Goal: Task Accomplishment & Management: Complete application form

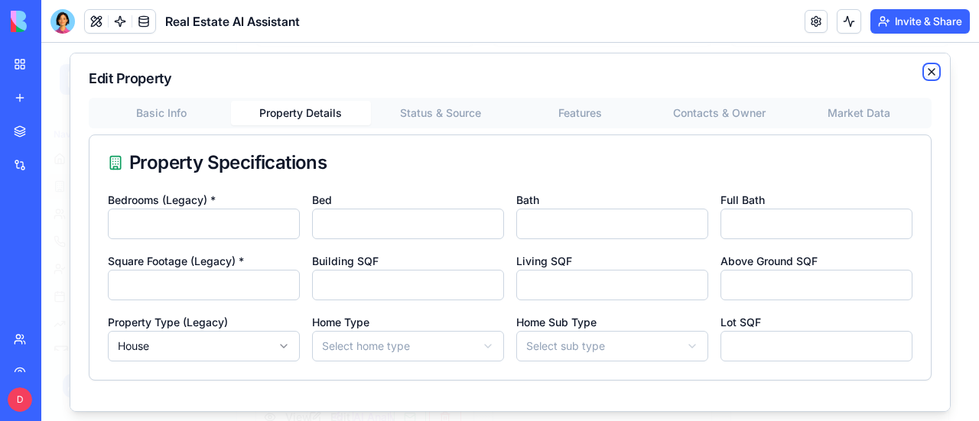
click at [925, 67] on icon "button" at bounding box center [931, 71] width 12 height 12
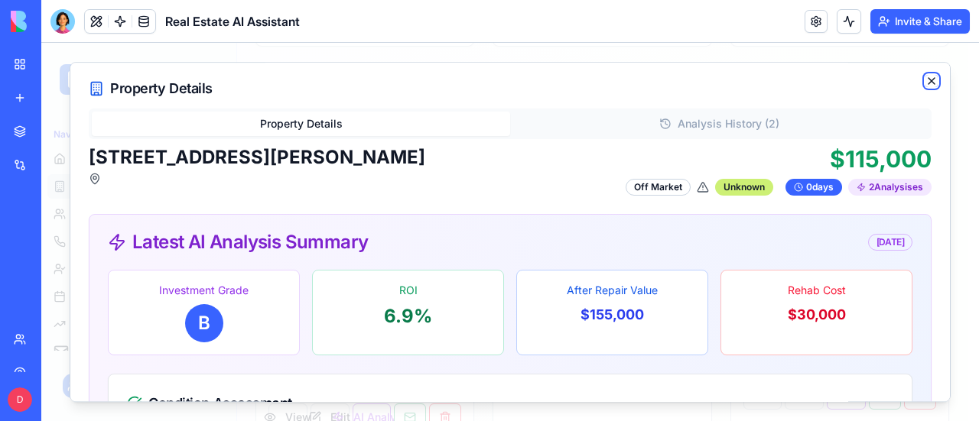
click at [925, 78] on icon "button" at bounding box center [931, 81] width 12 height 12
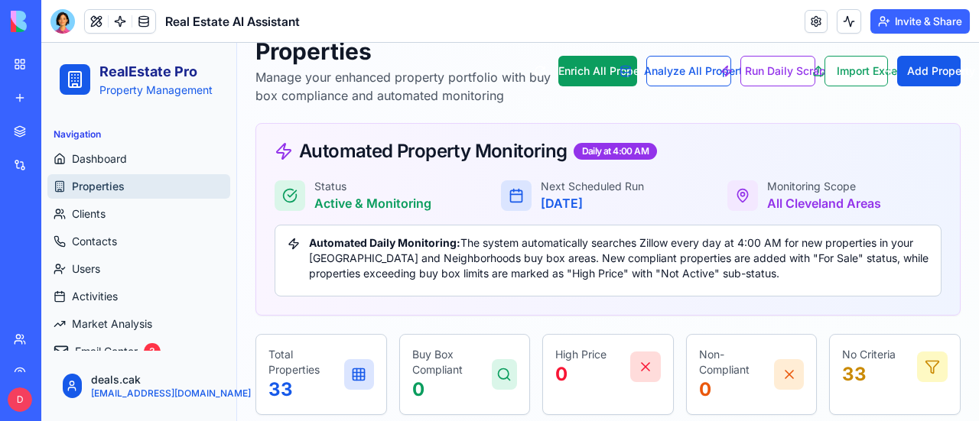
scroll to position [229, 0]
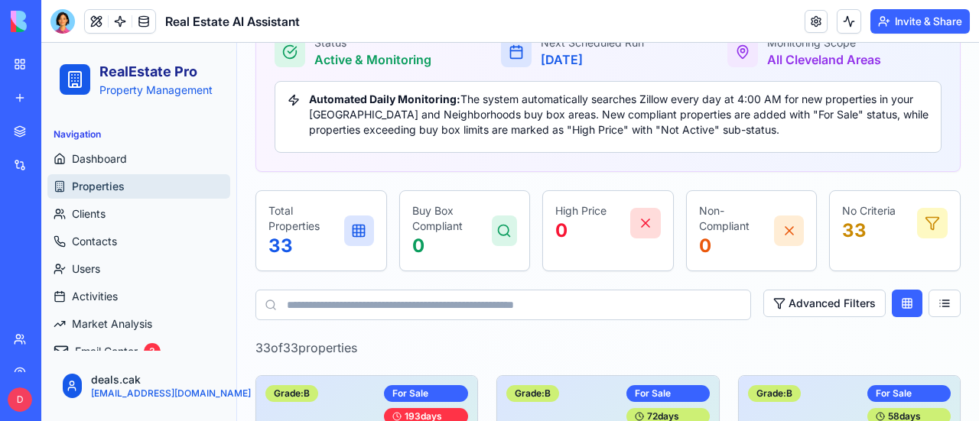
click at [499, 227] on icon at bounding box center [503, 230] width 15 height 15
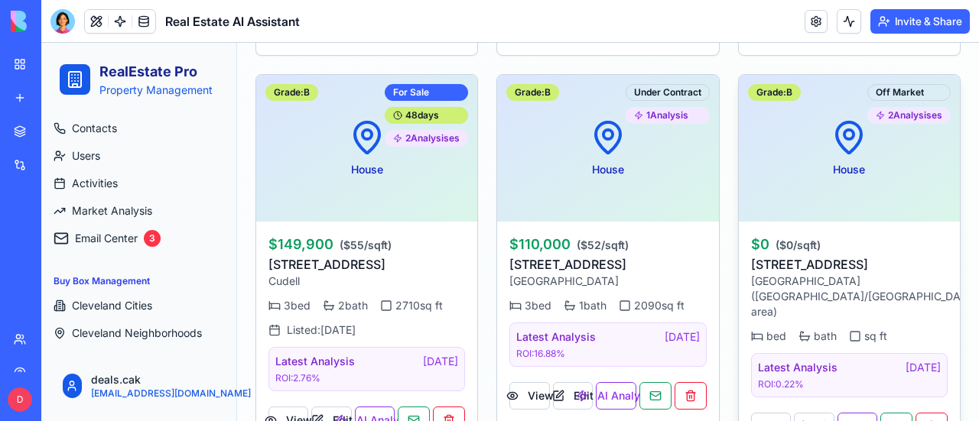
scroll to position [4129, 0]
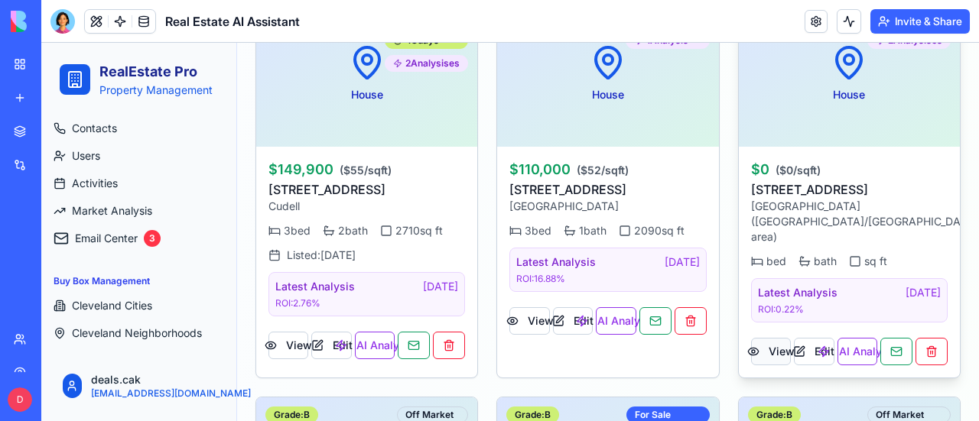
click at [774, 338] on button "View" at bounding box center [771, 352] width 40 height 28
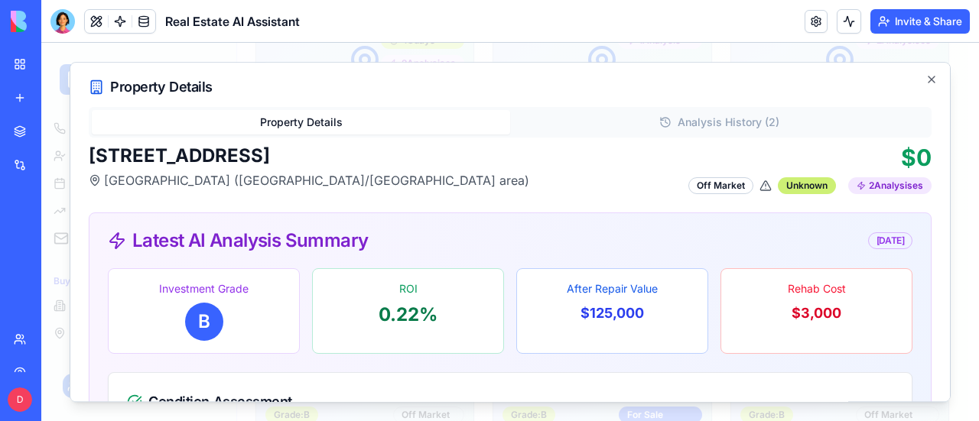
scroll to position [0, 0]
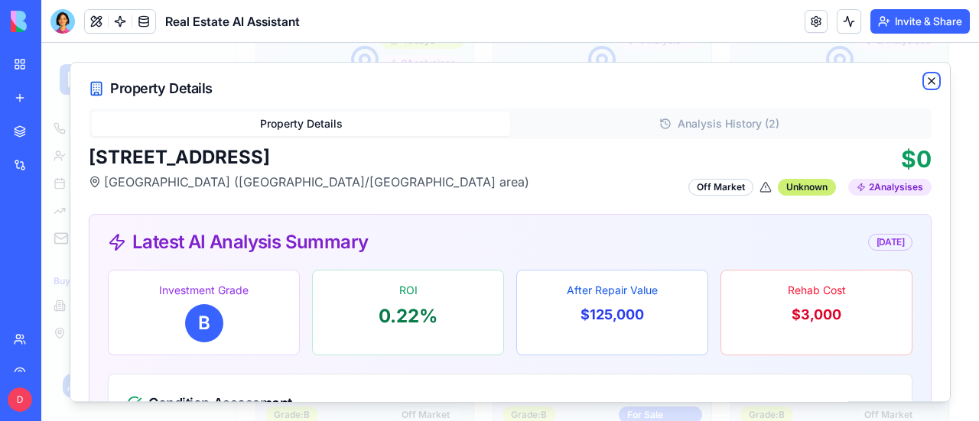
click at [925, 79] on icon "button" at bounding box center [931, 81] width 12 height 12
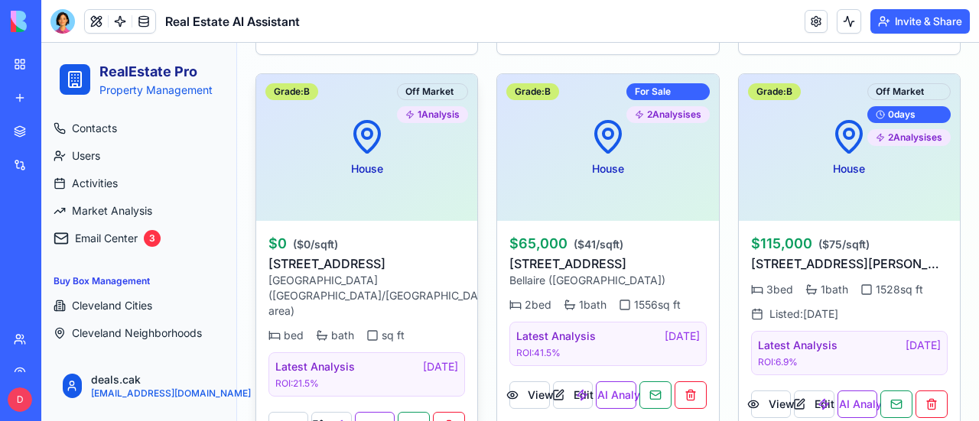
scroll to position [4461, 0]
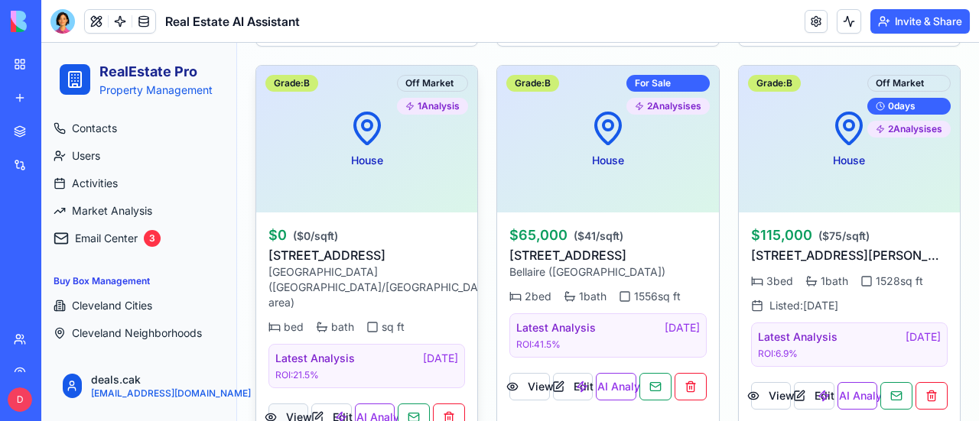
click at [295, 404] on button "View" at bounding box center [288, 418] width 40 height 28
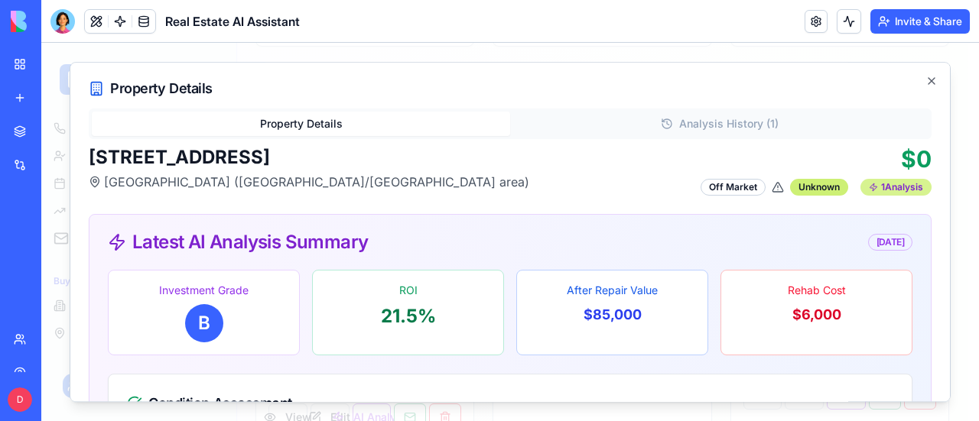
click at [897, 186] on div "1 Analysis" at bounding box center [895, 187] width 71 height 17
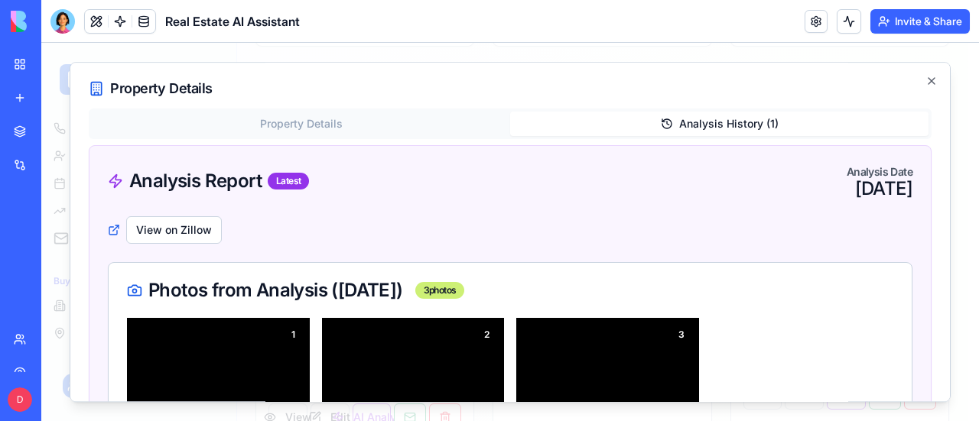
click at [697, 122] on button "Analysis History ( 1 )" at bounding box center [719, 124] width 418 height 24
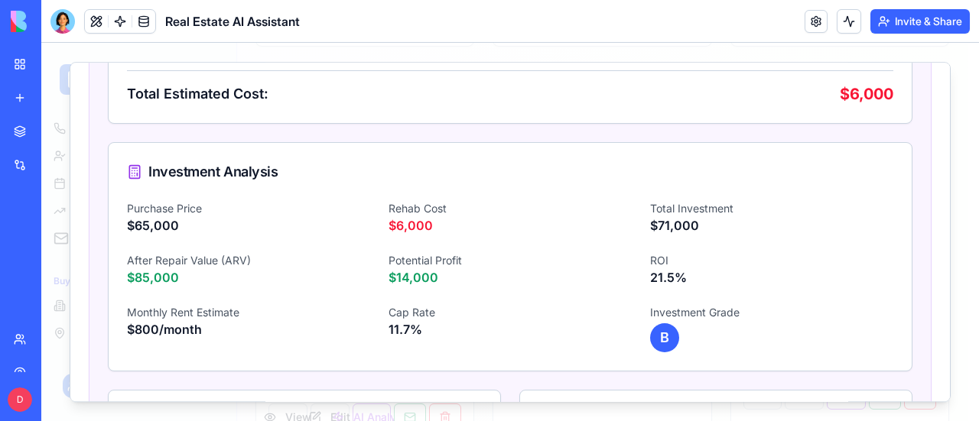
scroll to position [765, 0]
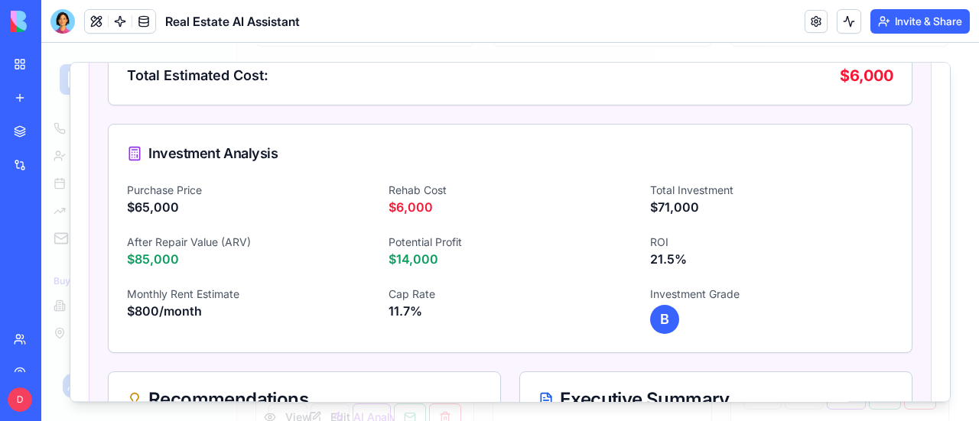
click at [170, 250] on p "$85,000" at bounding box center [248, 259] width 243 height 18
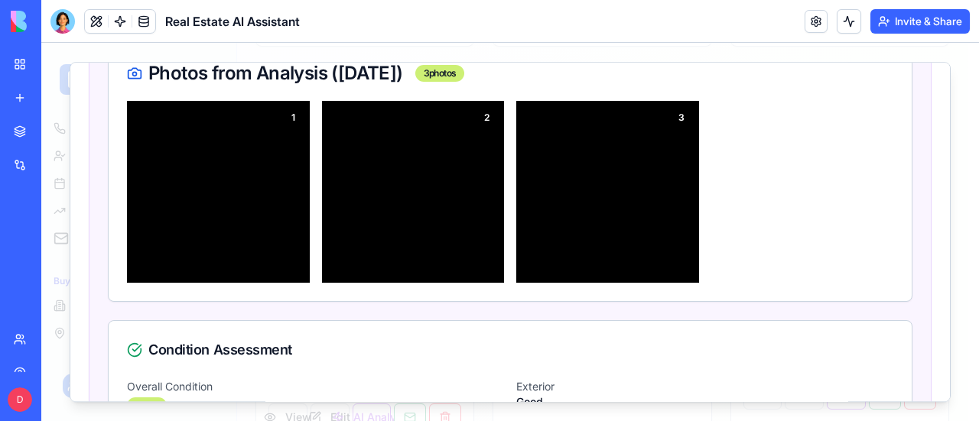
scroll to position [0, 0]
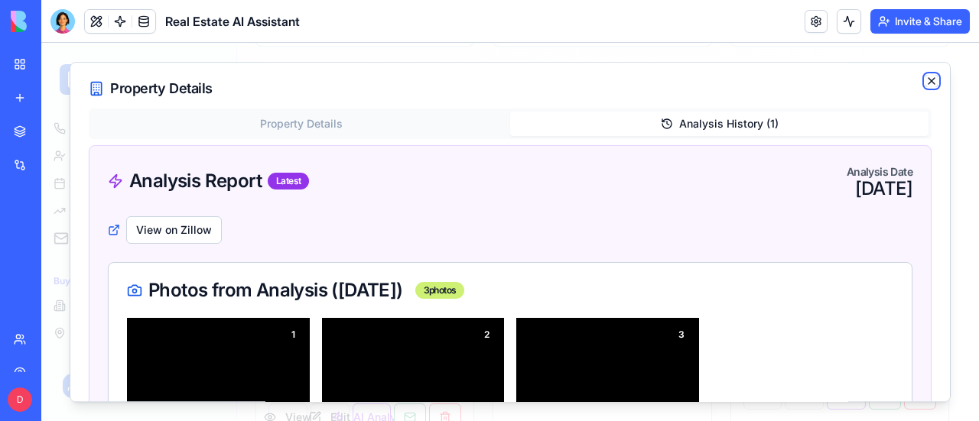
click at [928, 80] on icon "button" at bounding box center [931, 81] width 6 height 6
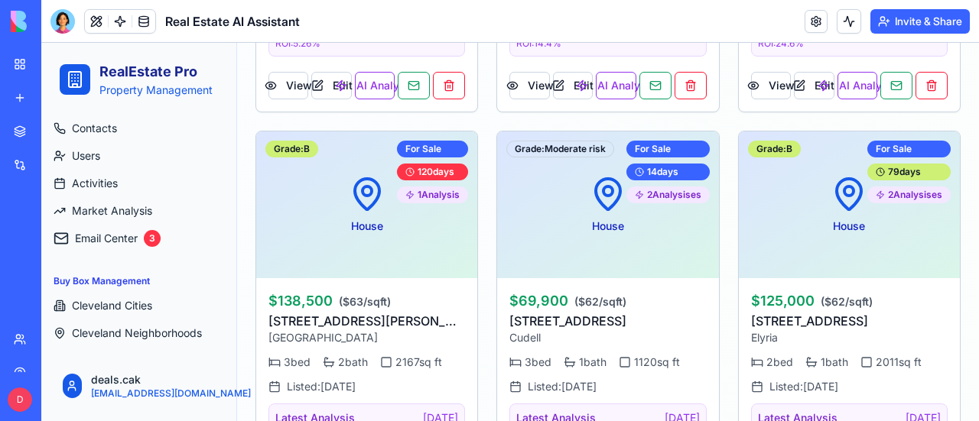
scroll to position [3467, 0]
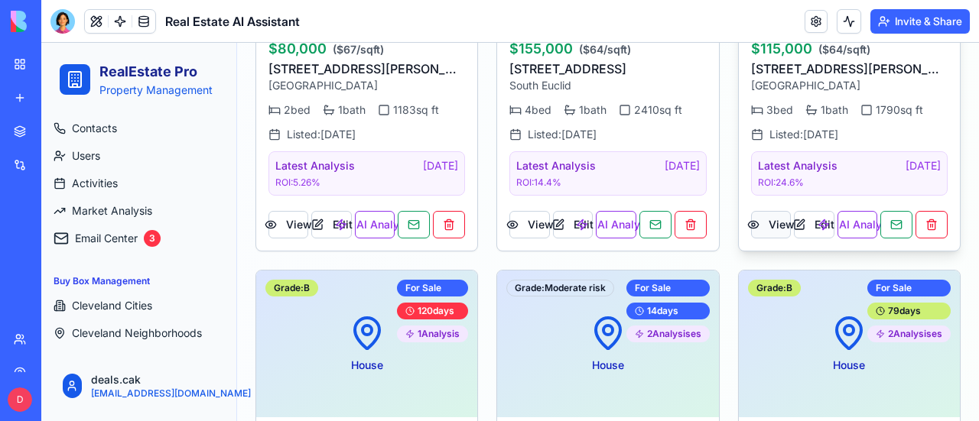
click at [766, 215] on button "View" at bounding box center [771, 225] width 40 height 28
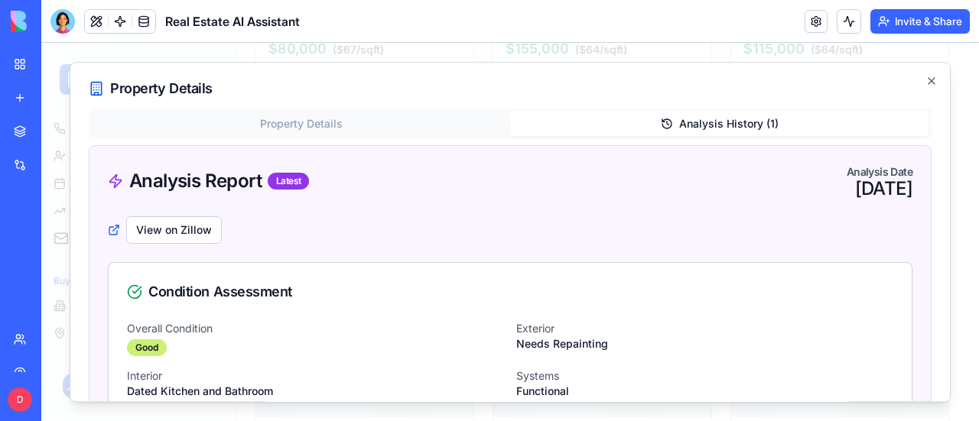
click at [728, 119] on button "Analysis History ( 1 )" at bounding box center [719, 124] width 418 height 24
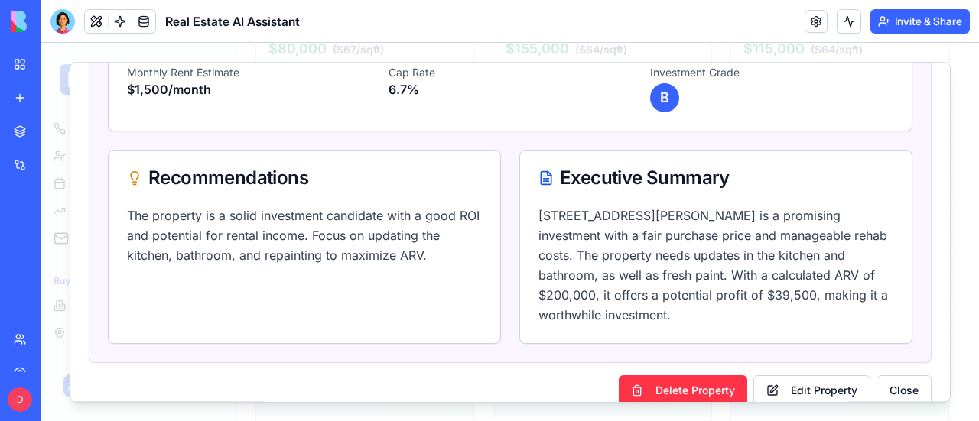
scroll to position [934, 0]
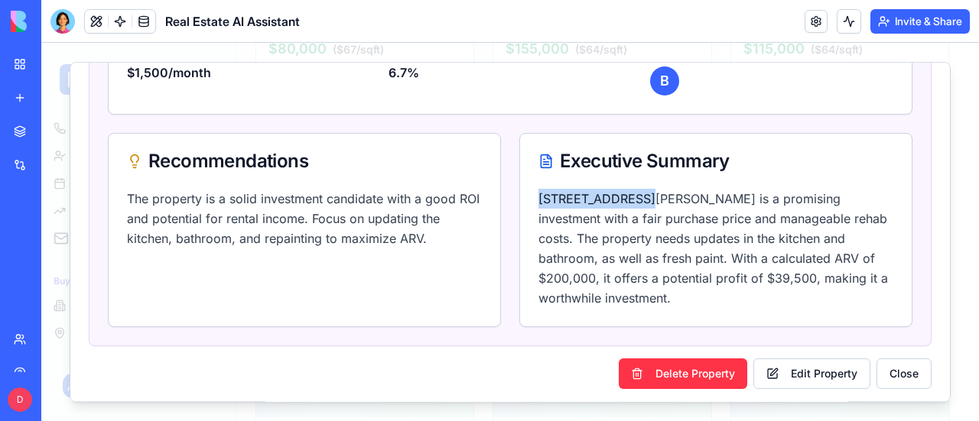
drag, startPoint x: 532, startPoint y: 193, endPoint x: 632, endPoint y: 195, distance: 99.4
click at [632, 195] on p "[STREET_ADDRESS][PERSON_NAME] is a promising investment with a fair purchase pr…" at bounding box center [715, 248] width 355 height 119
copy p "[STREET_ADDRESS][PERSON_NAME]"
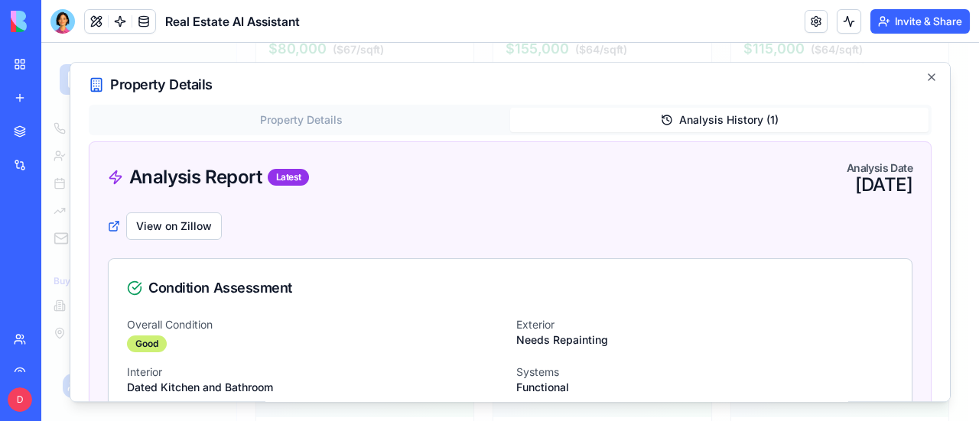
scroll to position [0, 0]
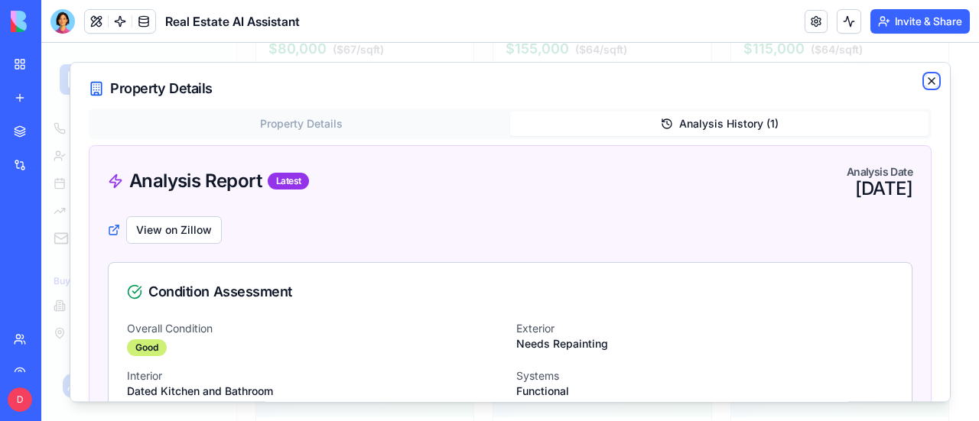
click at [925, 76] on icon "button" at bounding box center [931, 81] width 12 height 12
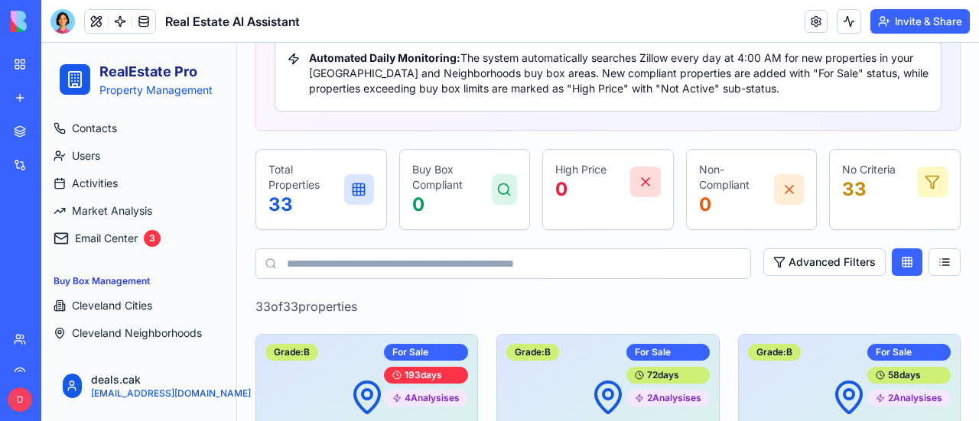
scroll to position [382, 0]
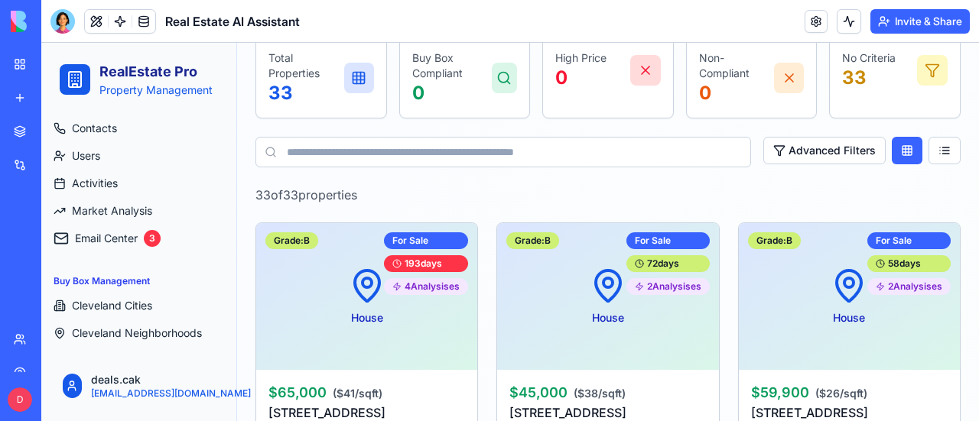
click at [370, 153] on input at bounding box center [502, 152] width 495 height 31
paste input "**********"
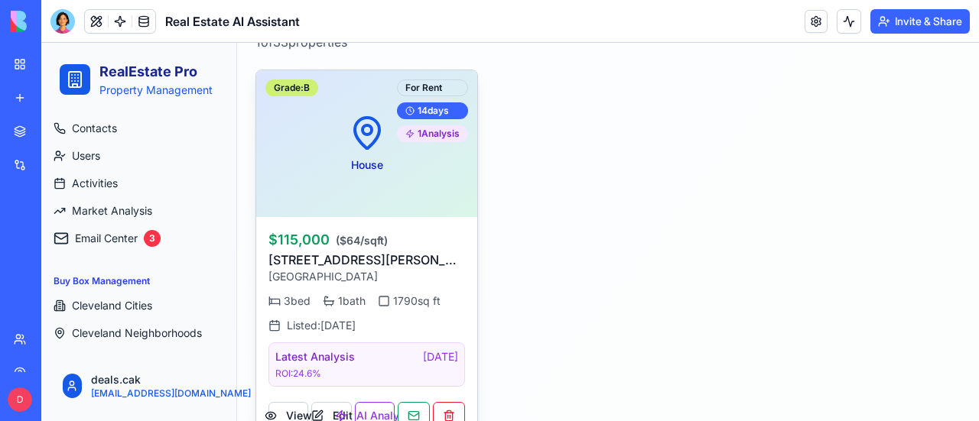
scroll to position [572, 0]
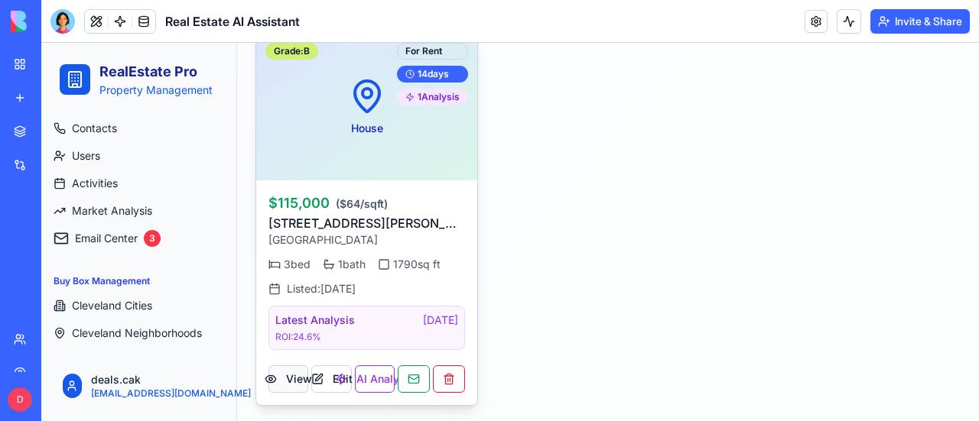
type input "**********"
click at [295, 373] on button "View" at bounding box center [288, 380] width 40 height 28
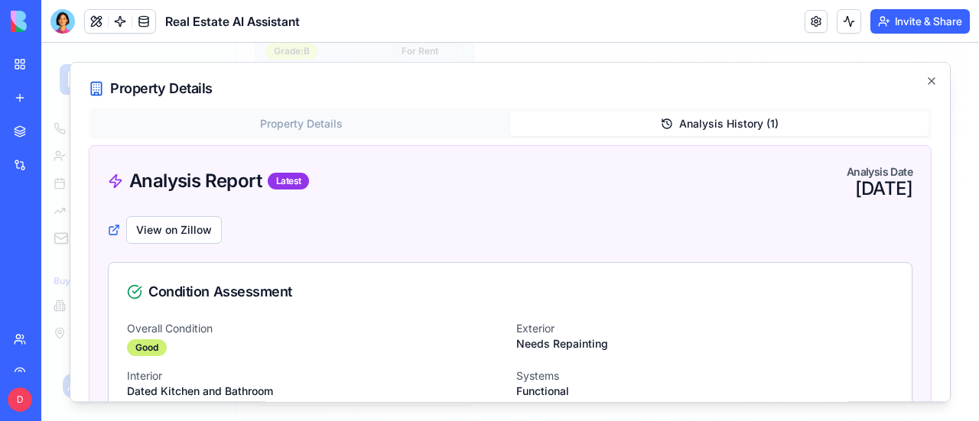
click at [731, 122] on button "Analysis History ( 1 )" at bounding box center [719, 124] width 418 height 24
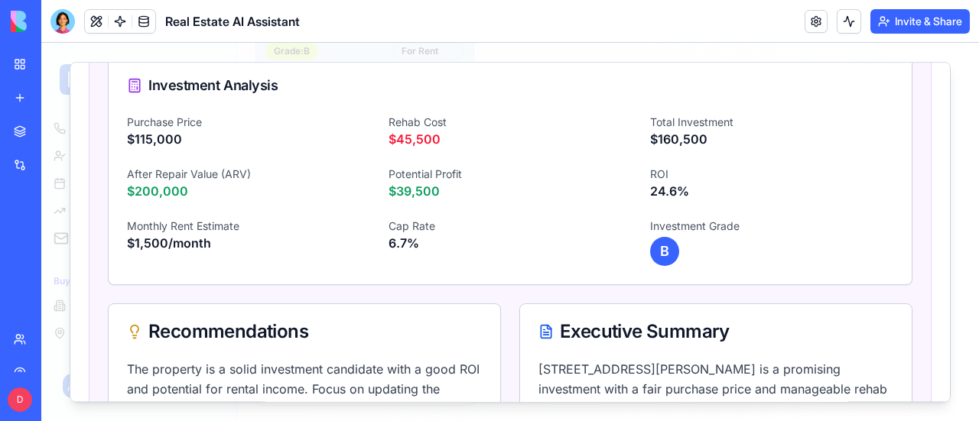
scroll to position [765, 0]
click at [122, 21] on link at bounding box center [120, 21] width 23 height 23
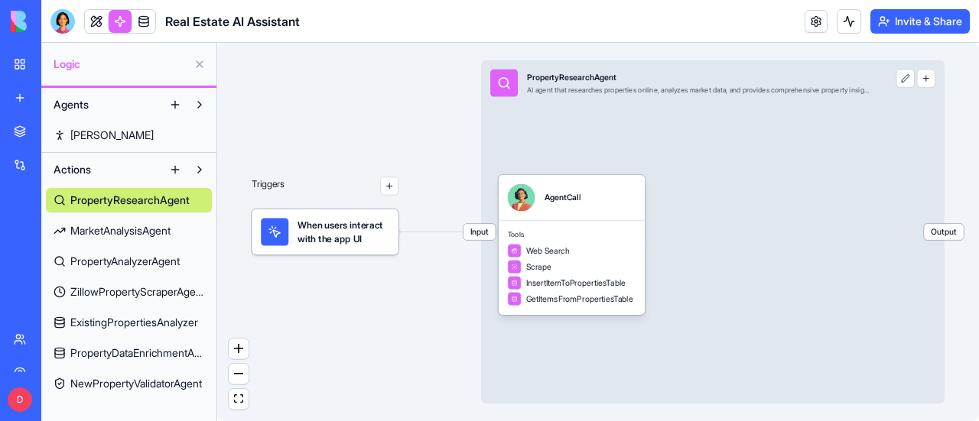
click at [341, 236] on span "When users interact with the app UI" at bounding box center [343, 233] width 92 height 28
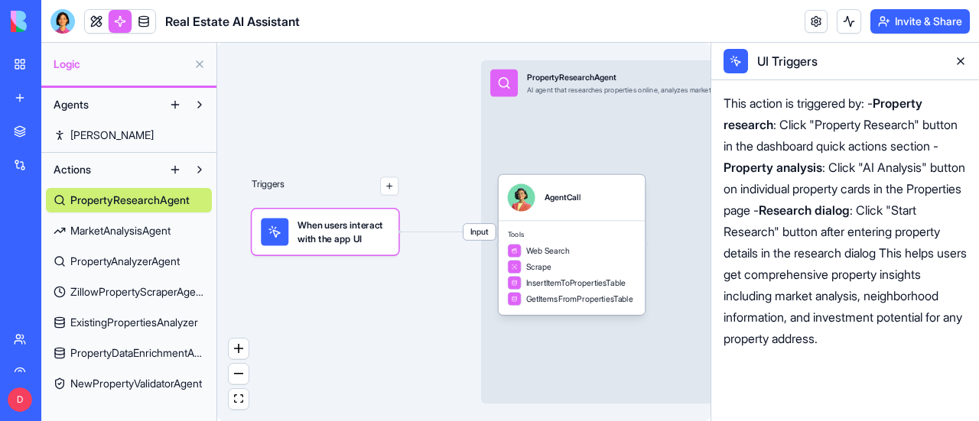
click at [115, 227] on span "MarketAnalysisAgent" at bounding box center [120, 230] width 100 height 15
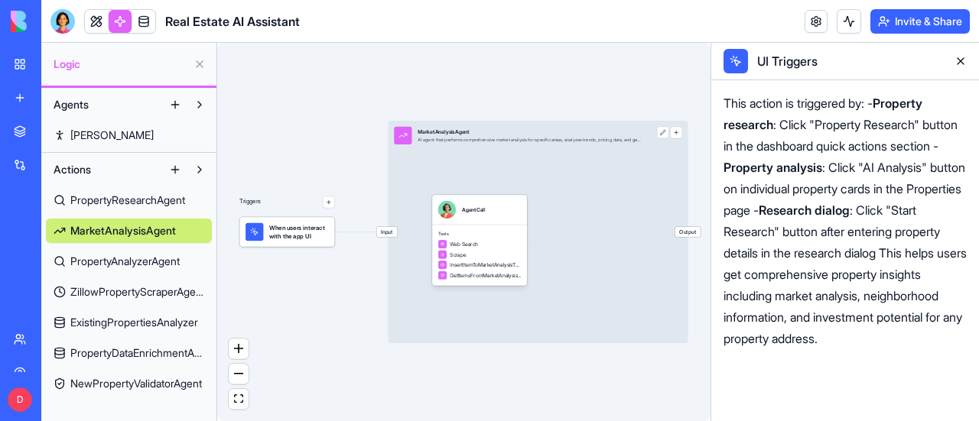
click at [96, 262] on span "PropertyAnalyzerAgent" at bounding box center [124, 261] width 109 height 15
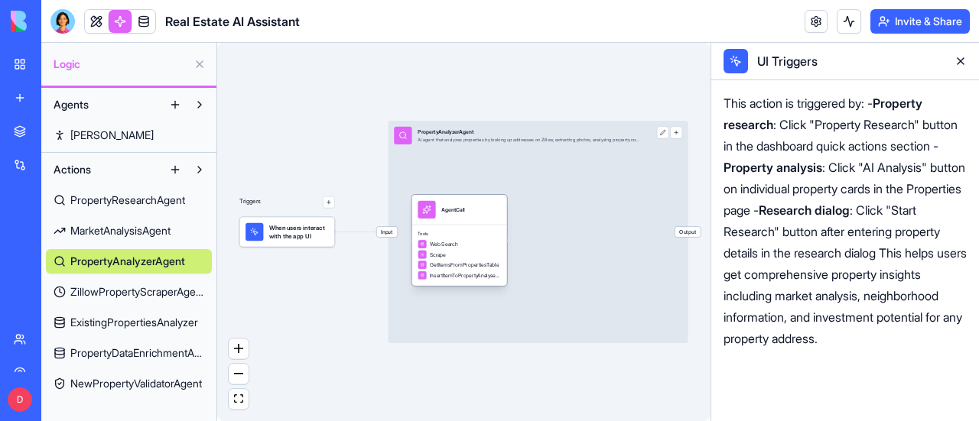
click at [488, 221] on div "AgentCall" at bounding box center [459, 210] width 95 height 30
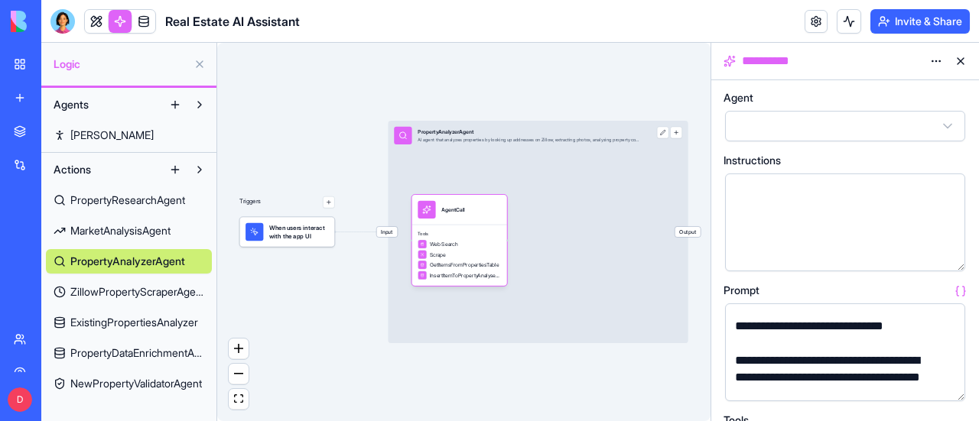
scroll to position [153, 0]
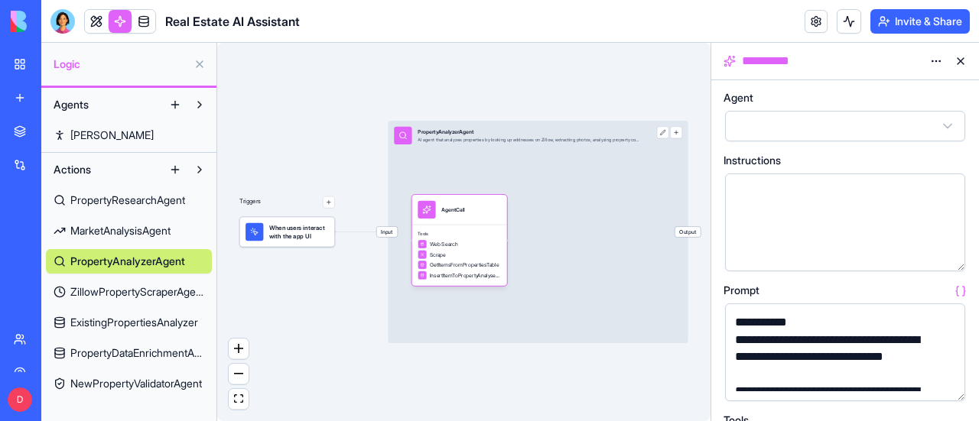
click at [951, 383] on button "button" at bounding box center [949, 386] width 24 height 24
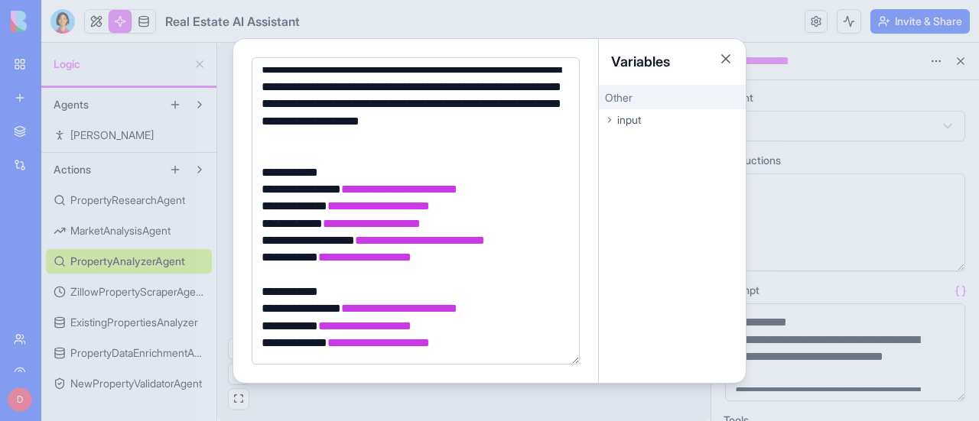
scroll to position [567, 0]
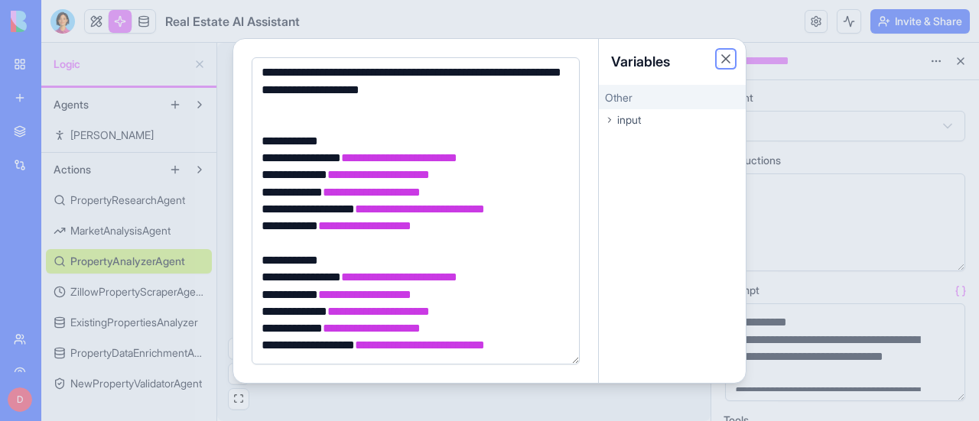
click at [726, 65] on button "Close" at bounding box center [725, 58] width 15 height 15
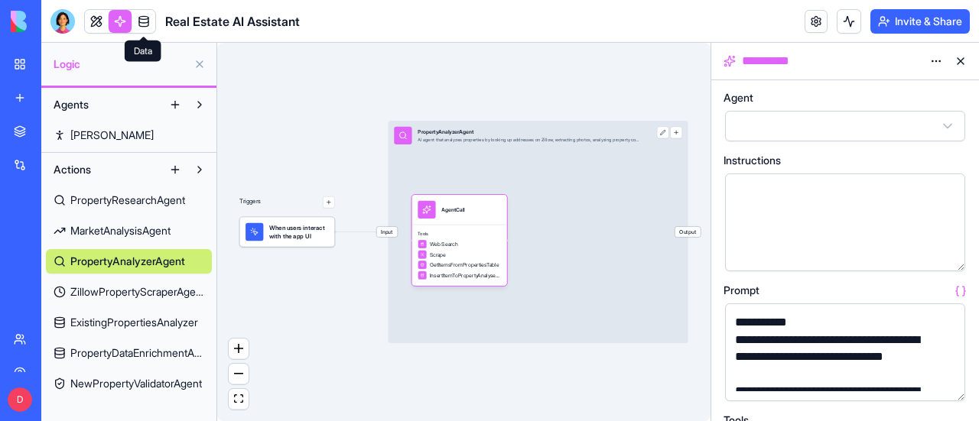
click at [145, 15] on link at bounding box center [143, 21] width 23 height 23
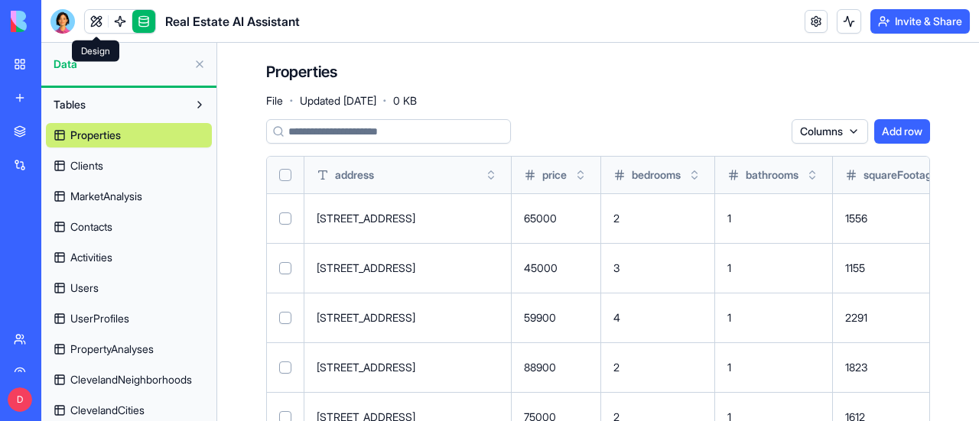
click at [95, 16] on link at bounding box center [96, 21] width 23 height 23
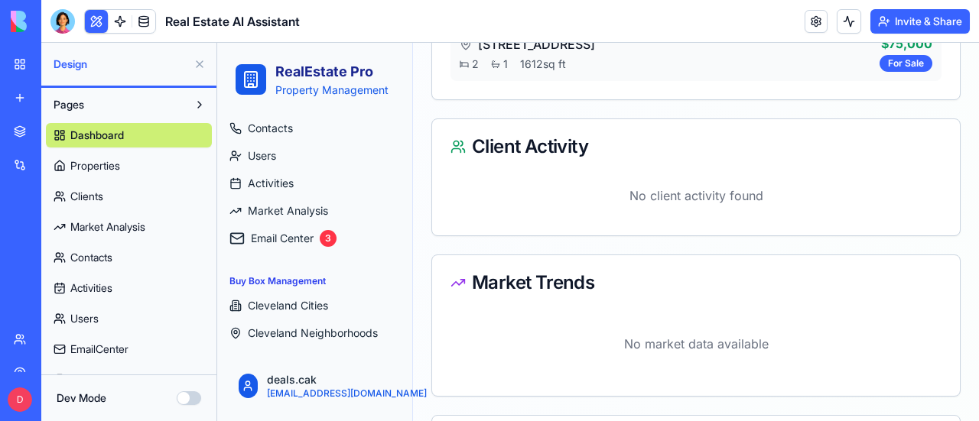
scroll to position [994, 0]
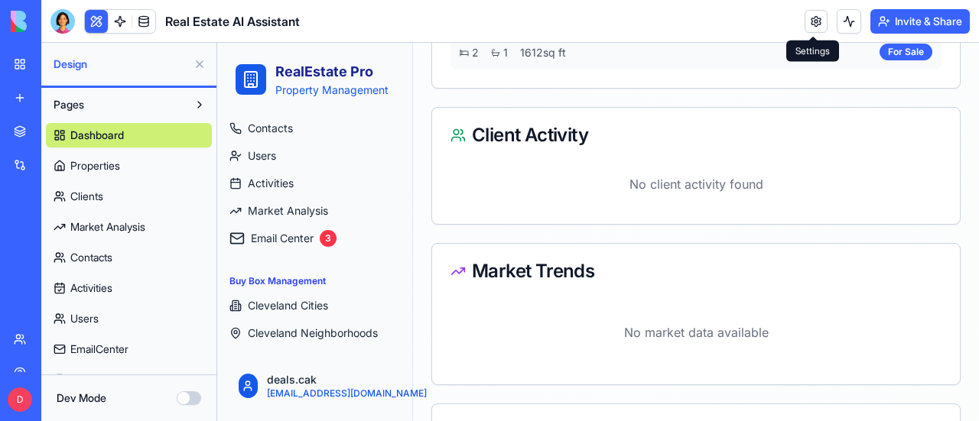
click at [818, 24] on link at bounding box center [815, 21] width 23 height 23
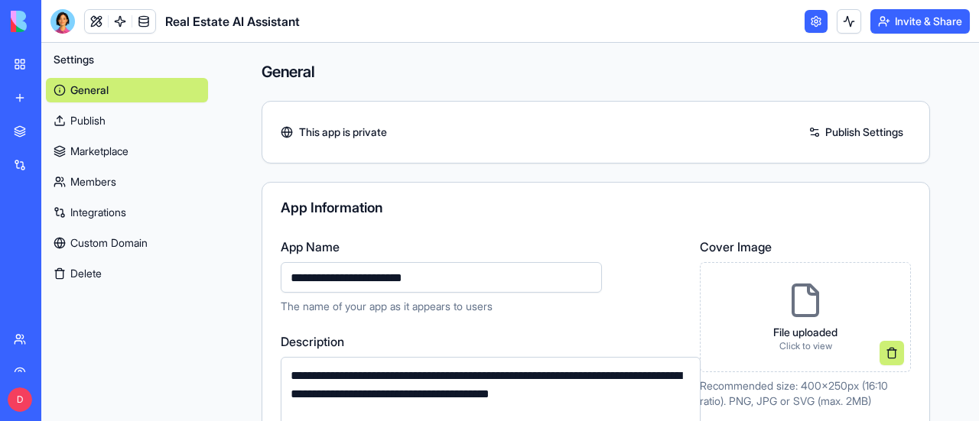
click at [110, 207] on link "Integrations" at bounding box center [127, 212] width 162 height 24
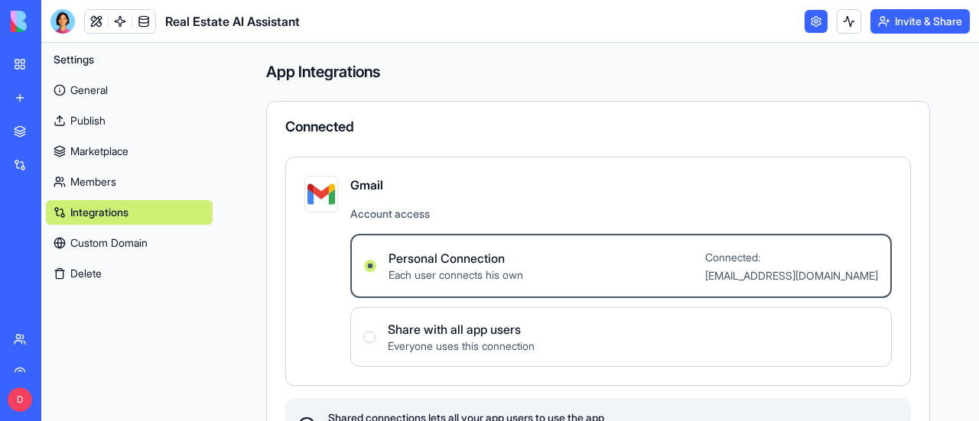
scroll to position [67, 0]
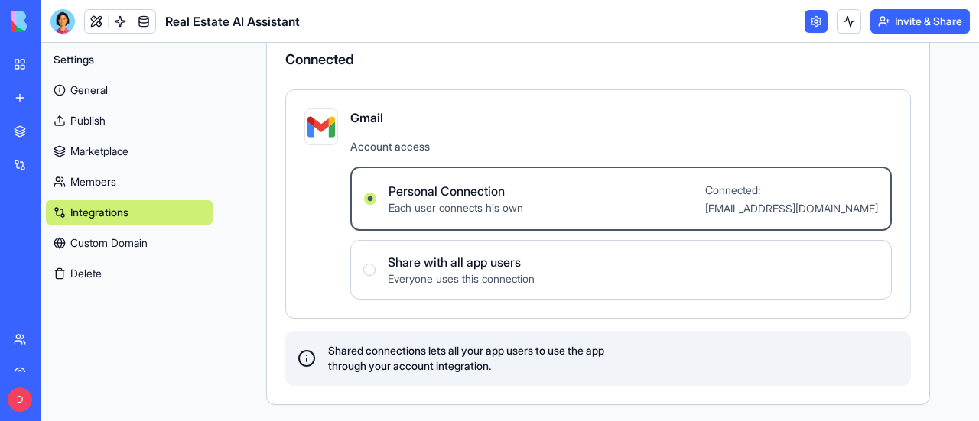
click at [95, 174] on link "Members" at bounding box center [129, 182] width 167 height 24
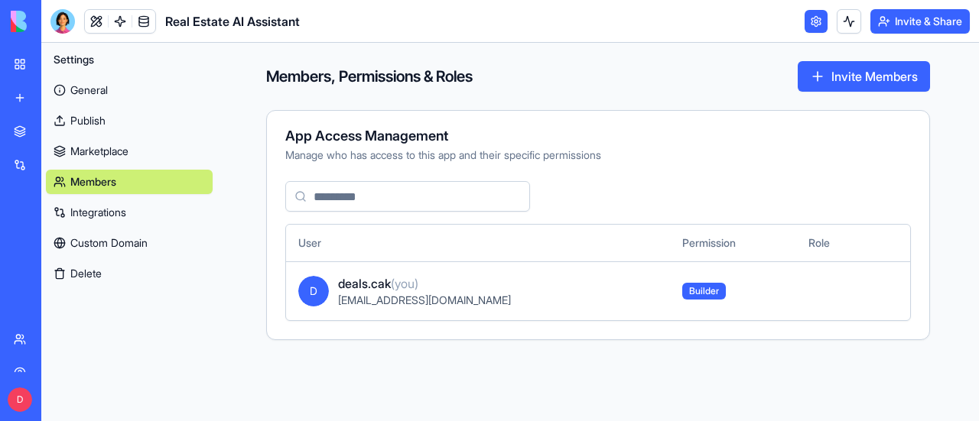
click at [99, 150] on link "Marketplace" at bounding box center [129, 151] width 167 height 24
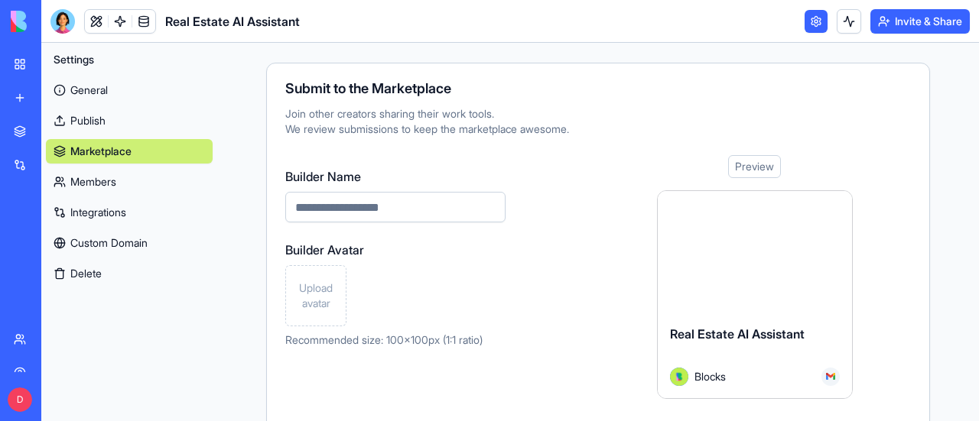
scroll to position [138, 0]
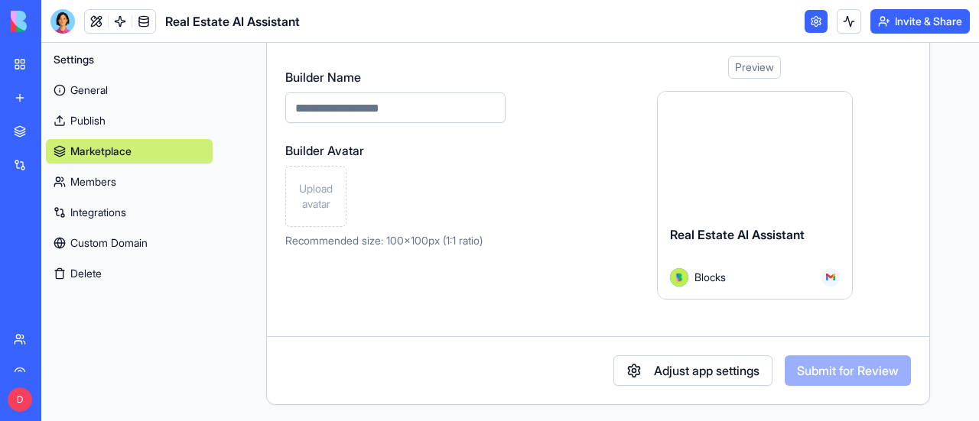
click at [123, 114] on link "Publish" at bounding box center [129, 121] width 167 height 24
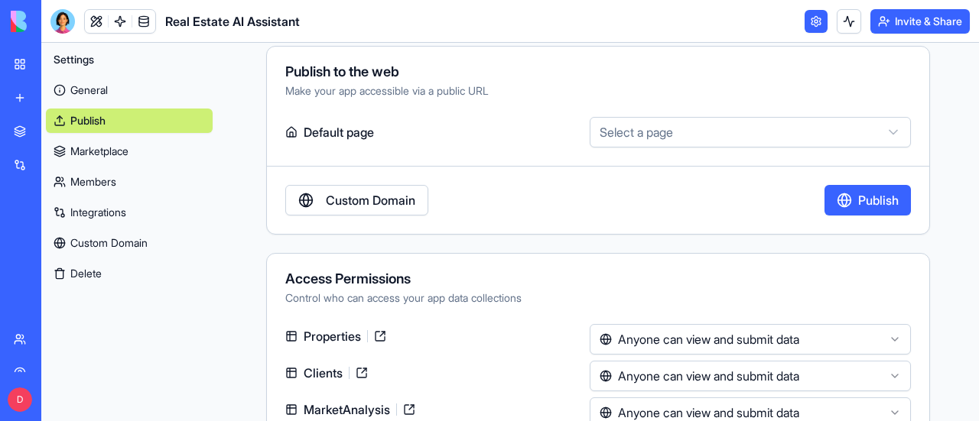
scroll to position [49, 0]
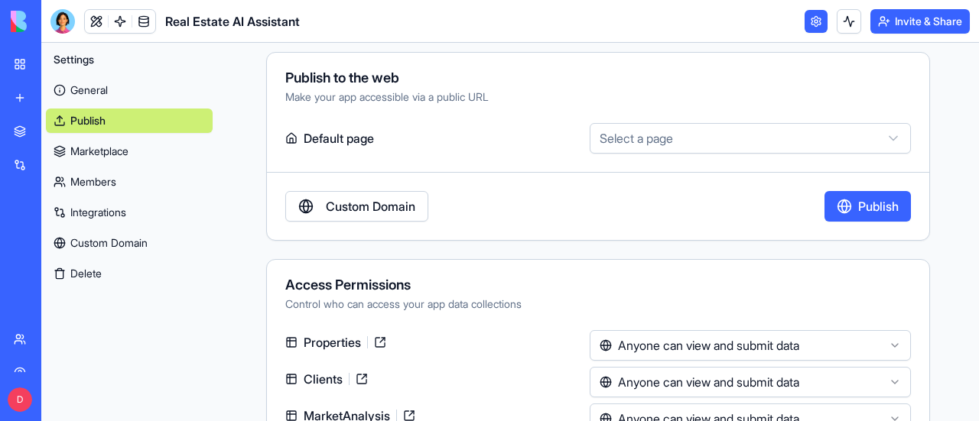
click at [150, 83] on link "General" at bounding box center [129, 90] width 167 height 24
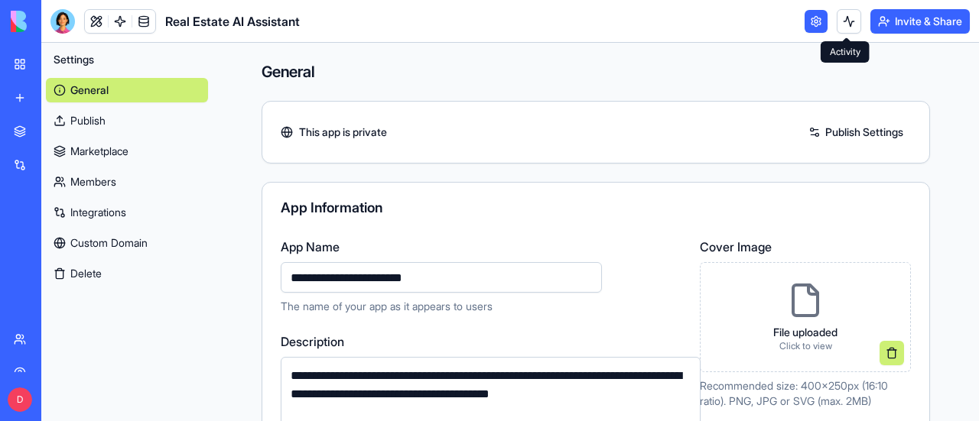
click at [843, 16] on button at bounding box center [849, 21] width 24 height 24
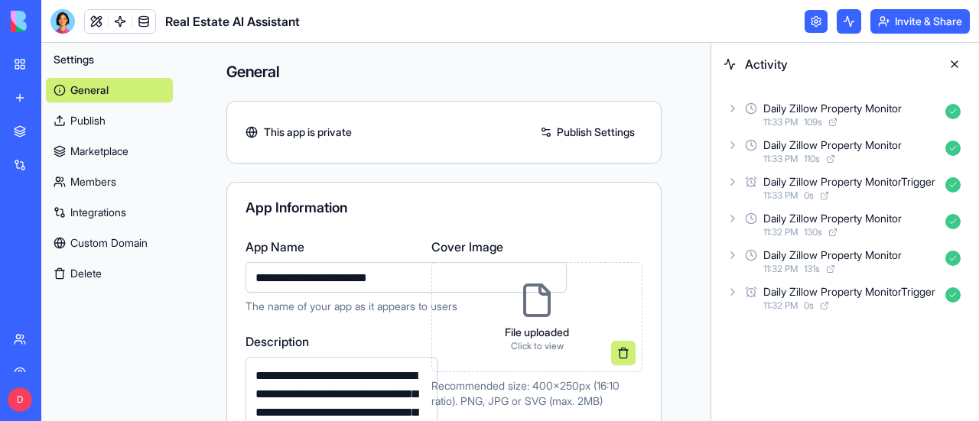
click at [843, 16] on button at bounding box center [849, 21] width 24 height 24
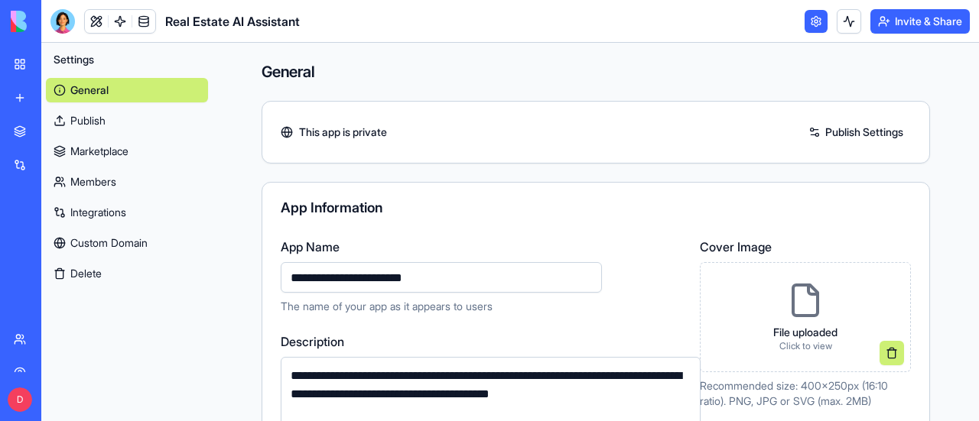
click at [415, 65] on h4 "General" at bounding box center [596, 71] width 668 height 21
click at [57, 64] on div "My Workspace" at bounding box center [47, 64] width 20 height 15
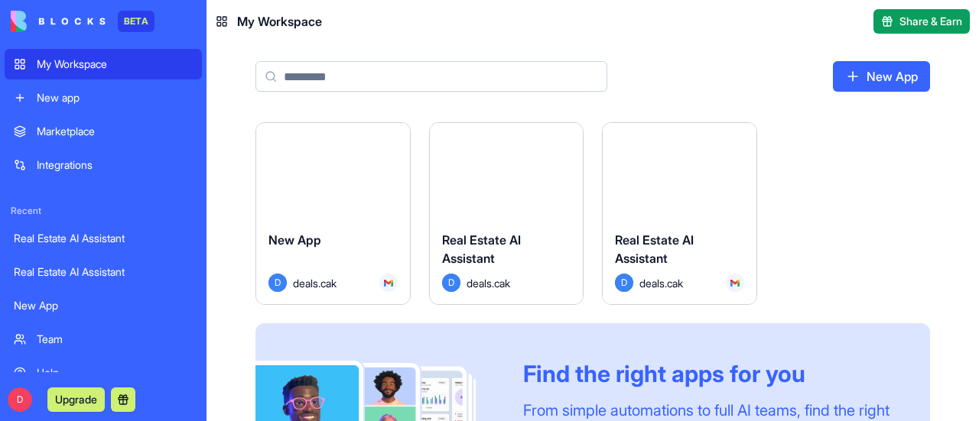
click at [692, 164] on button "Launch" at bounding box center [679, 171] width 115 height 31
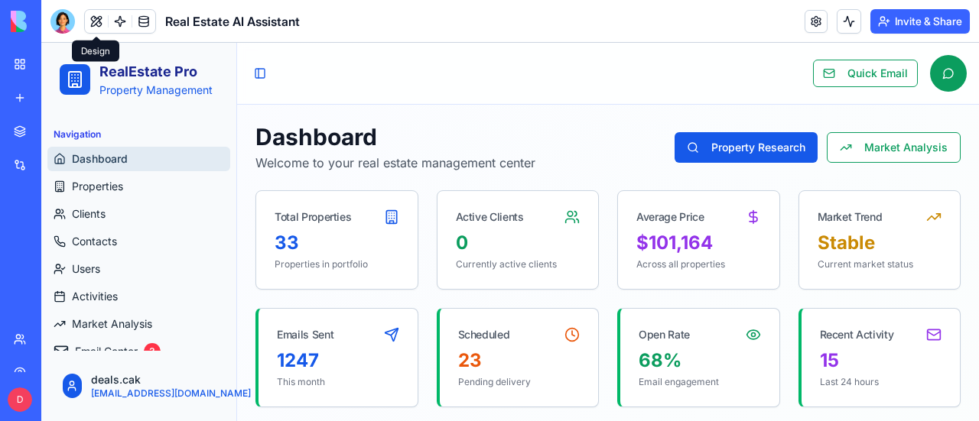
click at [89, 19] on button at bounding box center [96, 21] width 23 height 23
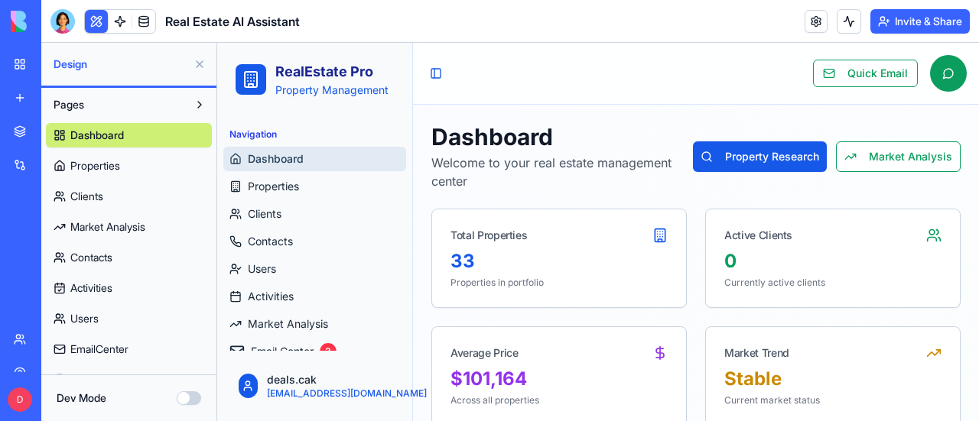
click at [185, 395] on button "Dev Mode" at bounding box center [189, 399] width 24 height 14
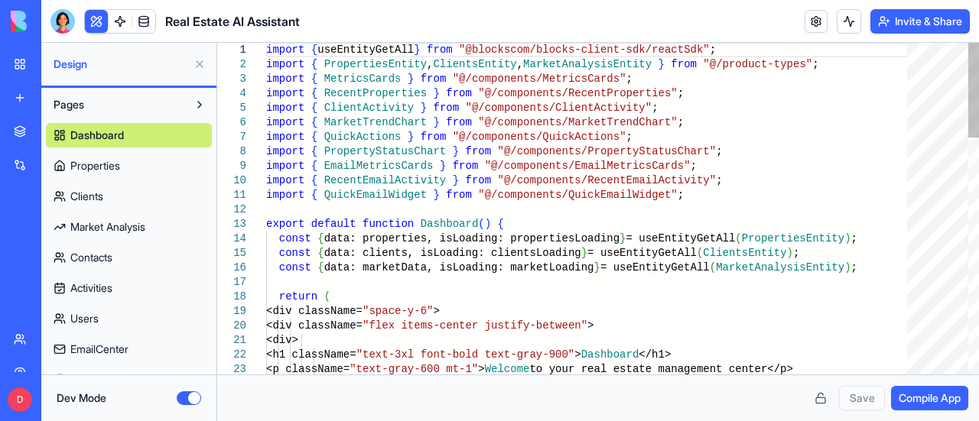
type textarea "**********"
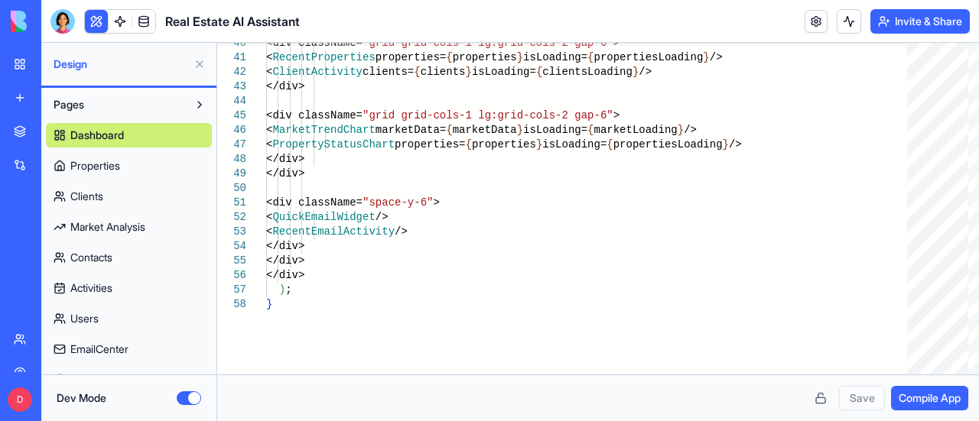
click at [190, 401] on button "Dev Mode" at bounding box center [189, 399] width 24 height 14
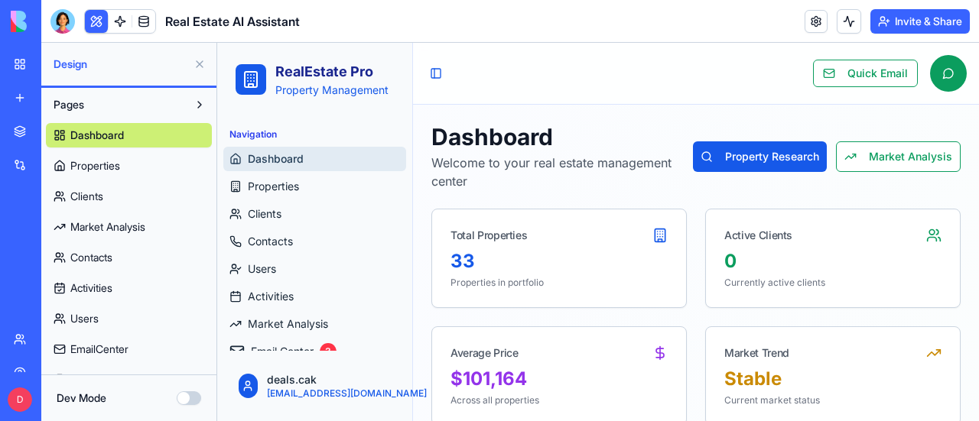
scroll to position [0, 0]
click at [46, 161] on div "Integrations" at bounding box center [47, 165] width 20 height 15
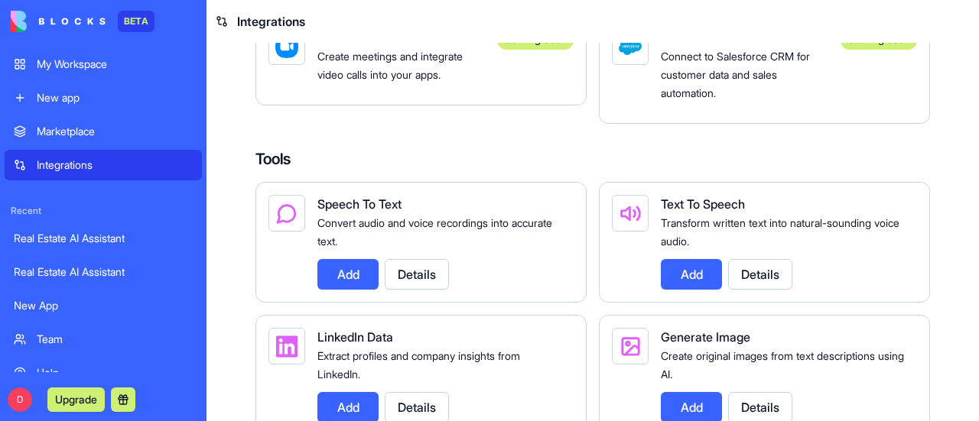
click at [91, 62] on div "My Workspace" at bounding box center [115, 64] width 156 height 15
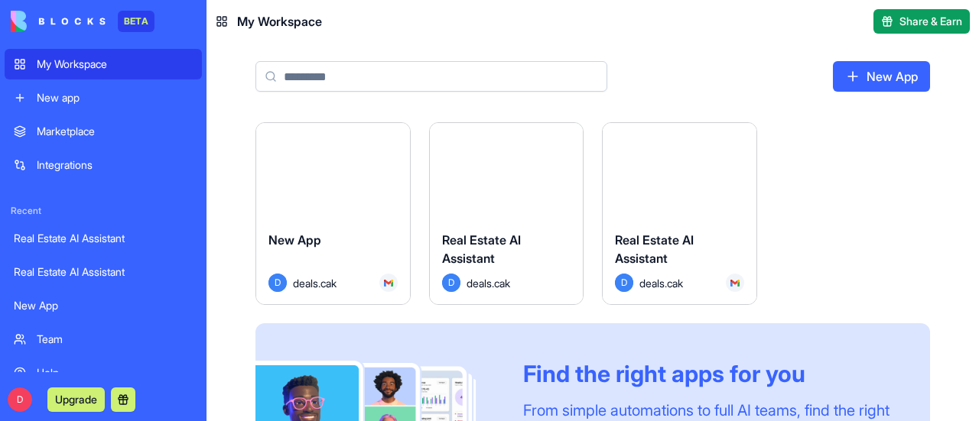
click at [697, 173] on button "Launch" at bounding box center [679, 171] width 115 height 31
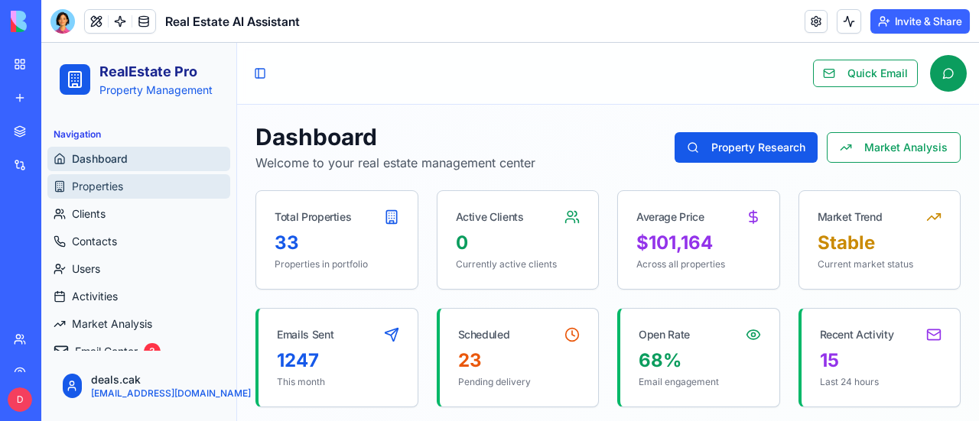
click at [106, 187] on span "Properties" at bounding box center [97, 186] width 51 height 15
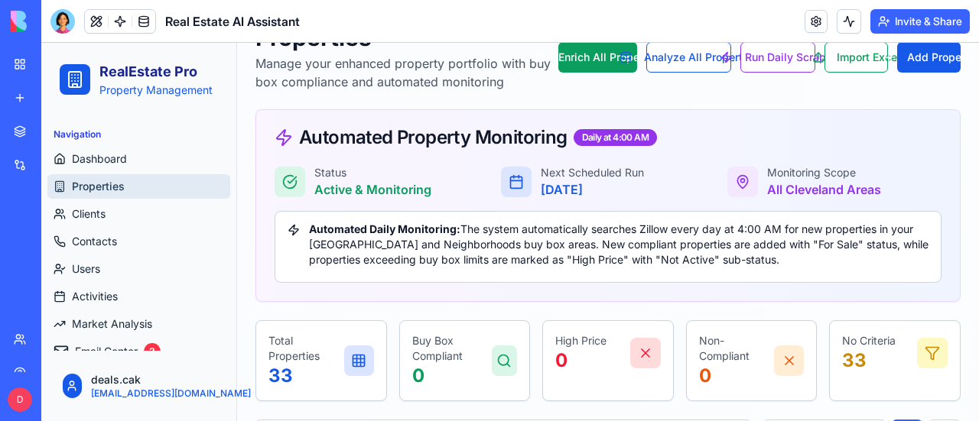
scroll to position [76, 0]
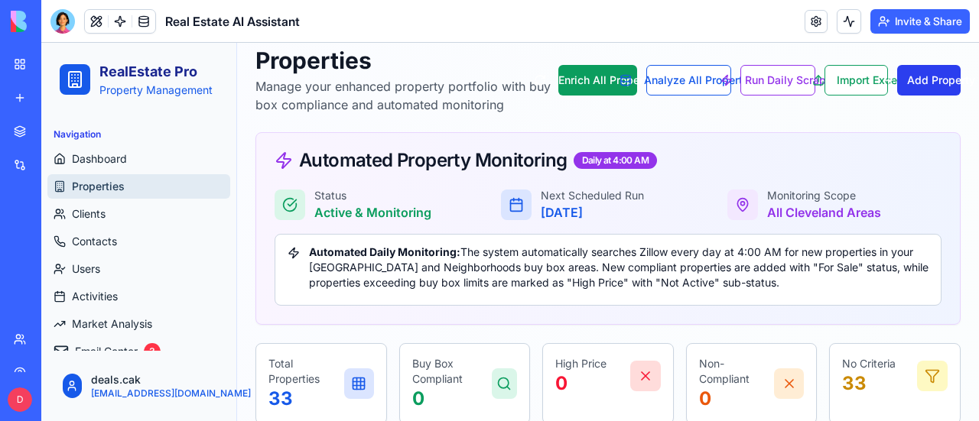
click at [928, 74] on button "Add Property" at bounding box center [928, 80] width 63 height 31
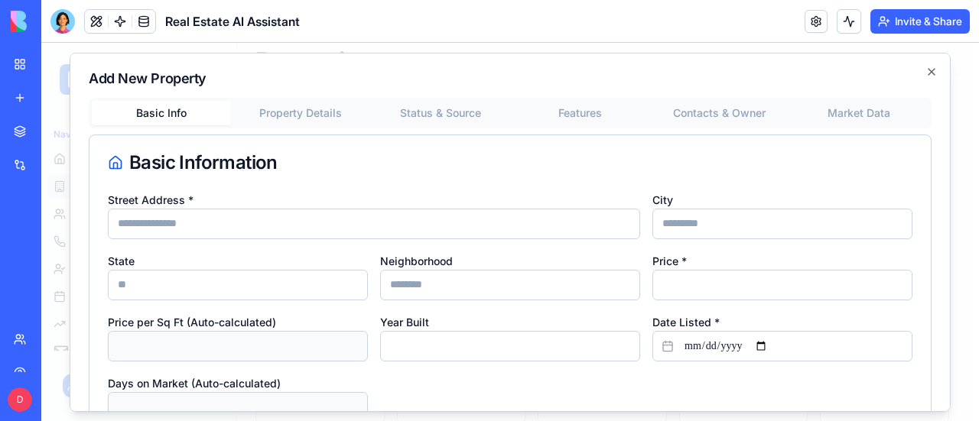
click at [399, 109] on button "Status & Source" at bounding box center [440, 112] width 139 height 24
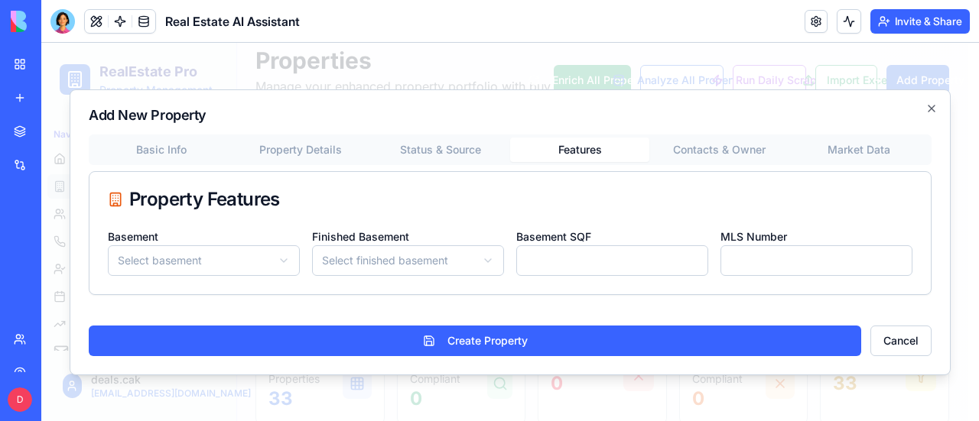
click at [586, 115] on div "Add New Property Basic Info Property Details Status & Source Features Contacts …" at bounding box center [510, 232] width 881 height 286
click at [586, 149] on button "Features" at bounding box center [579, 150] width 139 height 24
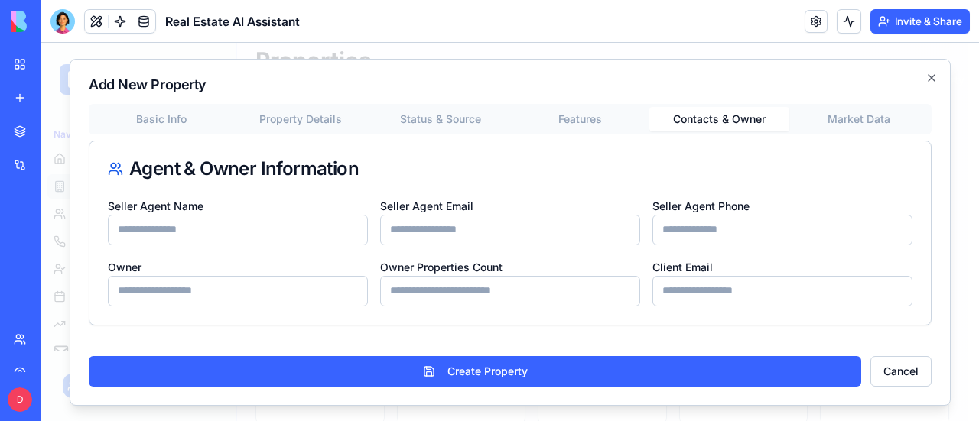
click at [726, 149] on div "Basic Info Property Details Status & Source Features Contacts & Owner Market Da…" at bounding box center [510, 215] width 843 height 222
click at [733, 115] on button "Contacts & Owner" at bounding box center [718, 119] width 139 height 24
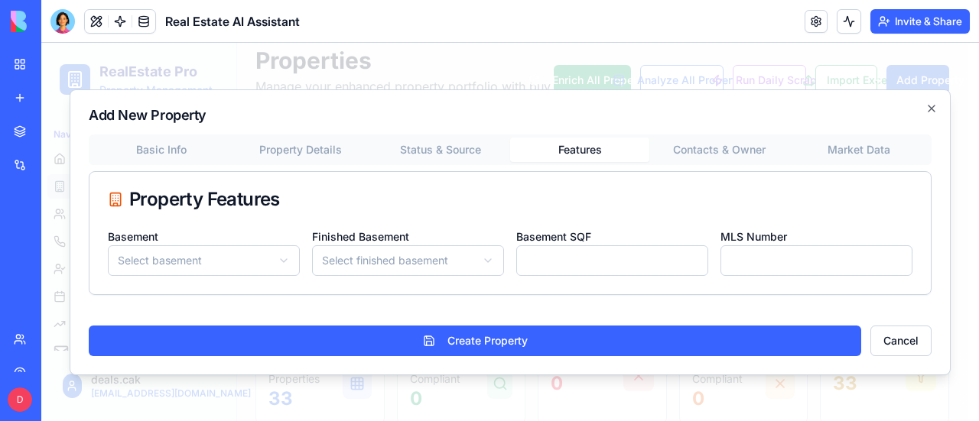
click at [567, 117] on div "Add New Property Basic Info Property Details Status & Source Features Contacts …" at bounding box center [510, 232] width 881 height 286
click at [869, 146] on div "Basic Info Property Details Status & Source Features Contacts & Owner Market Da…" at bounding box center [510, 215] width 843 height 161
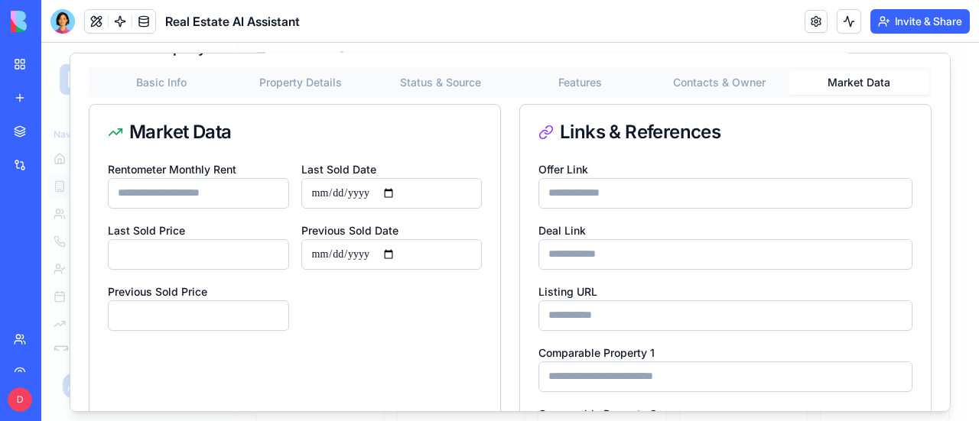
scroll to position [0, 0]
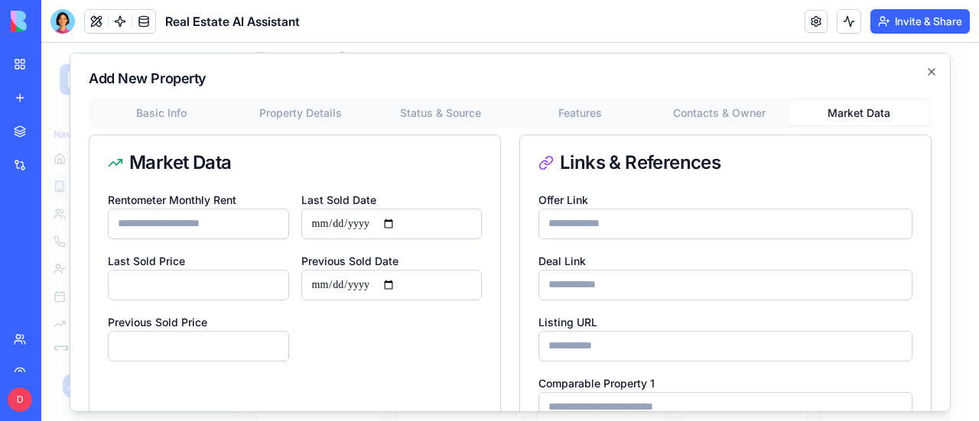
click at [167, 113] on button "Basic Info" at bounding box center [161, 112] width 139 height 24
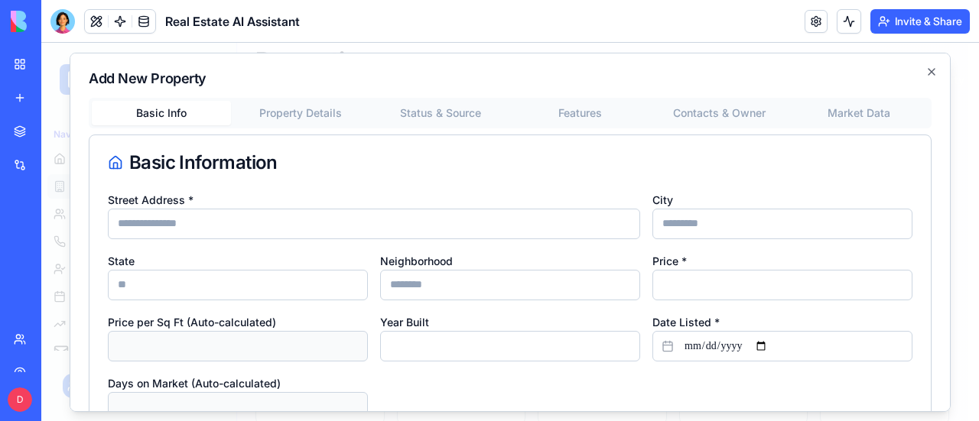
click at [172, 108] on button "Basic Info" at bounding box center [161, 112] width 139 height 24
click at [284, 112] on button "Property Details" at bounding box center [300, 112] width 139 height 24
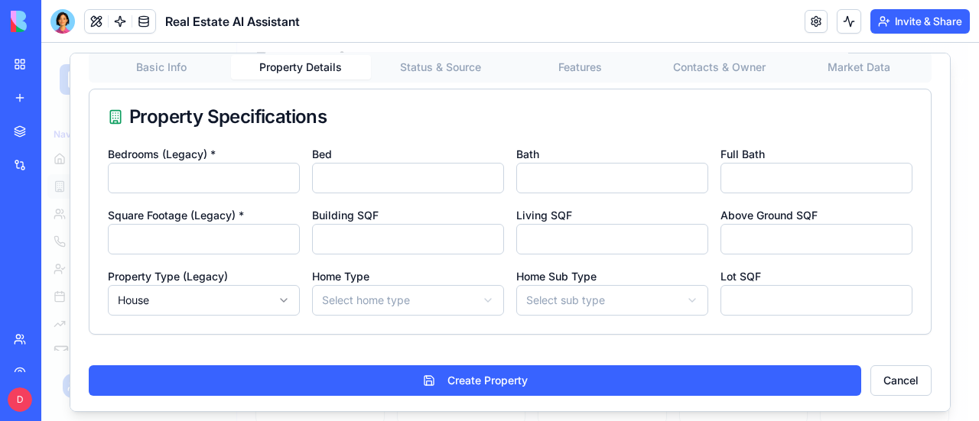
scroll to position [47, 0]
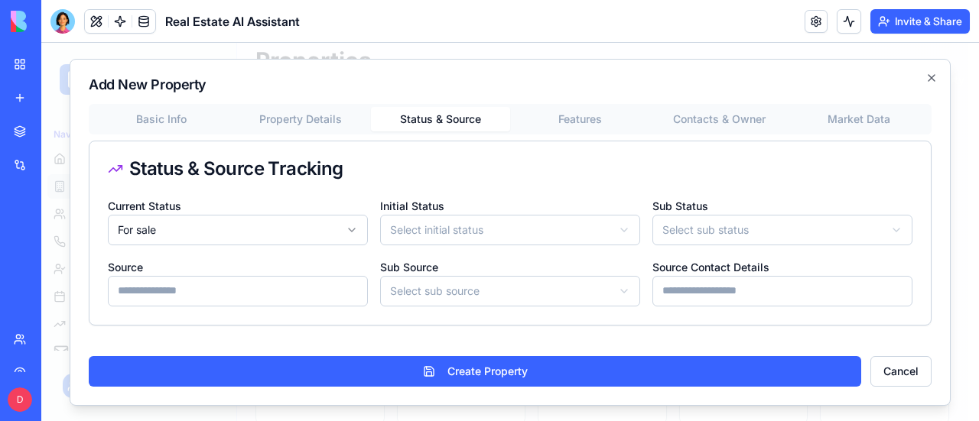
scroll to position [0, 0]
click at [440, 67] on div "**********" at bounding box center [510, 232] width 881 height 347
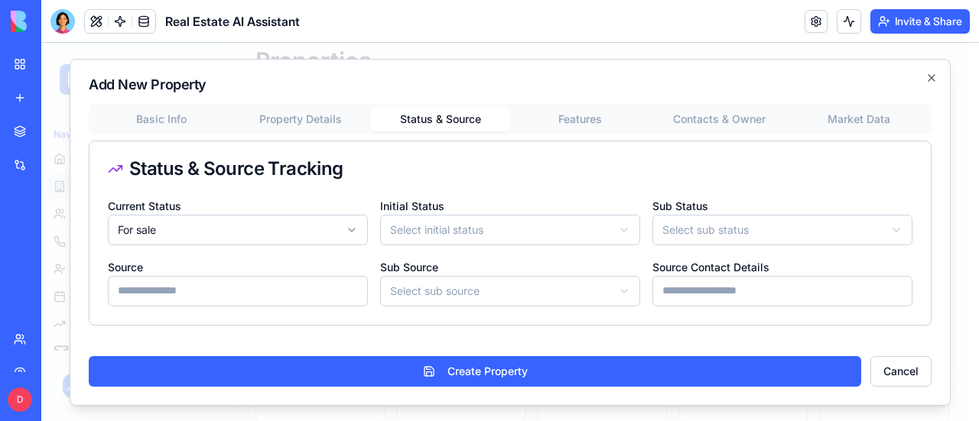
click at [844, 295] on input "Source Contact Details" at bounding box center [782, 291] width 260 height 31
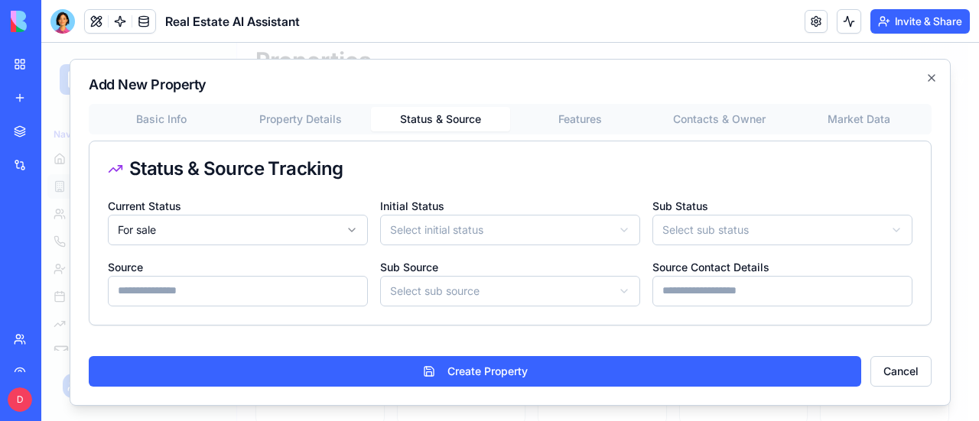
click at [311, 297] on input "Source" at bounding box center [238, 291] width 260 height 31
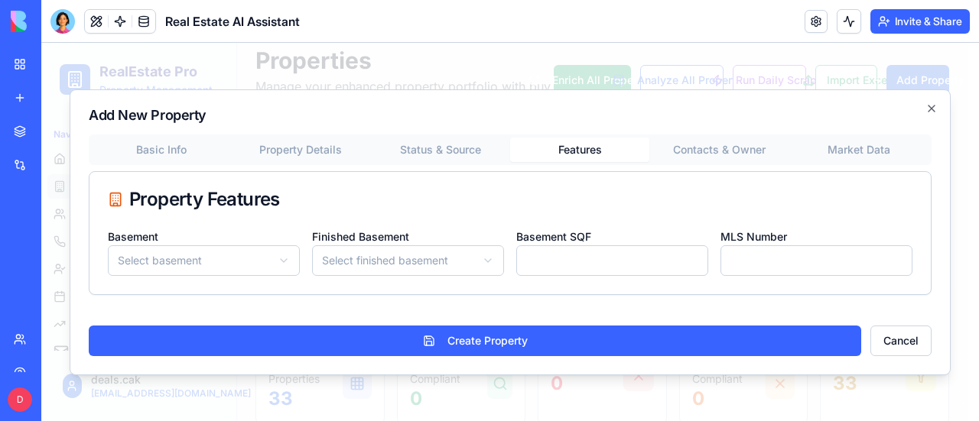
click at [588, 121] on div "Add New Property Basic Info Property Details Status & Source Features Contacts …" at bounding box center [510, 232] width 881 height 286
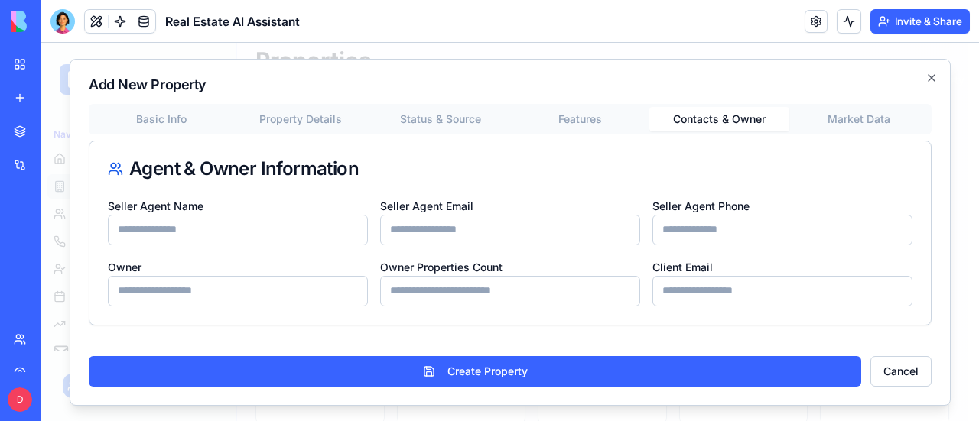
click at [741, 145] on div "Basic Info Property Details Status & Source Features Contacts & Owner Market Da…" at bounding box center [510, 215] width 843 height 222
click at [881, 119] on button "Market Data" at bounding box center [858, 119] width 139 height 24
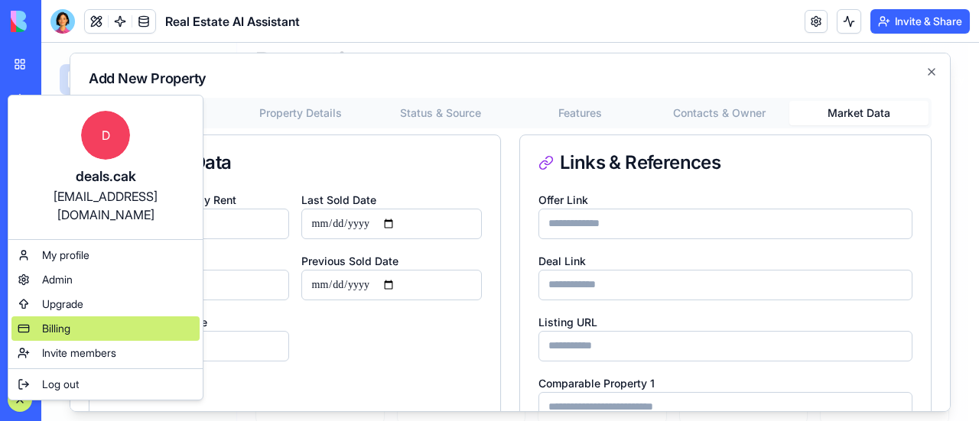
click at [70, 321] on span "Billing" at bounding box center [56, 328] width 28 height 15
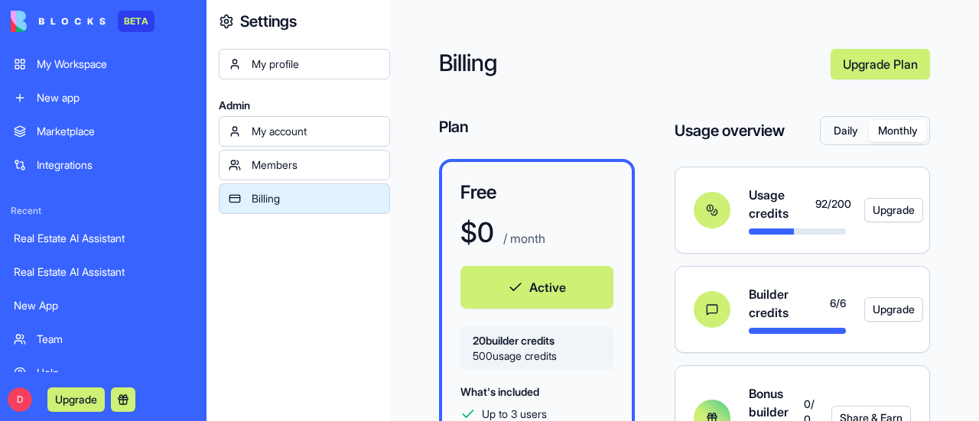
click at [893, 127] on button "Monthly" at bounding box center [898, 131] width 58 height 22
click at [960, 197] on div "Billing Upgrade Plan Plan Free $ 0 / month Active 20 builder credits 500 usage …" at bounding box center [684, 305] width 589 height 610
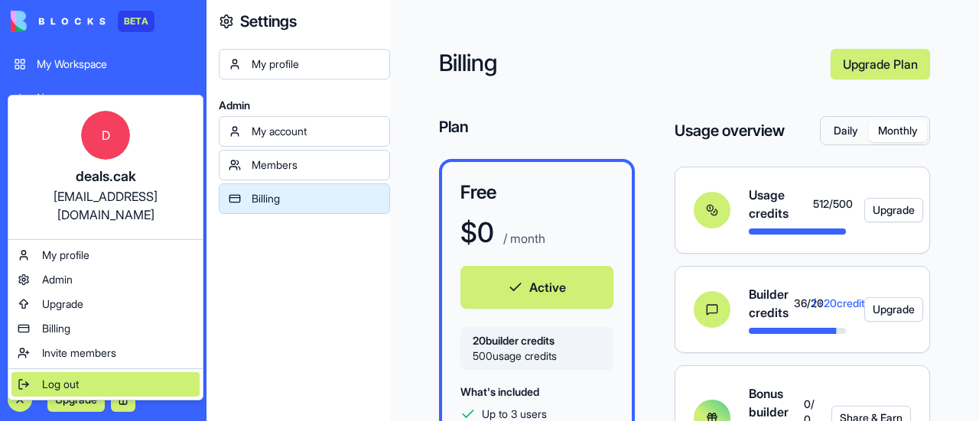
click at [64, 377] on span "Log out" at bounding box center [60, 384] width 37 height 15
